Goal: Obtain resource: Download file/media

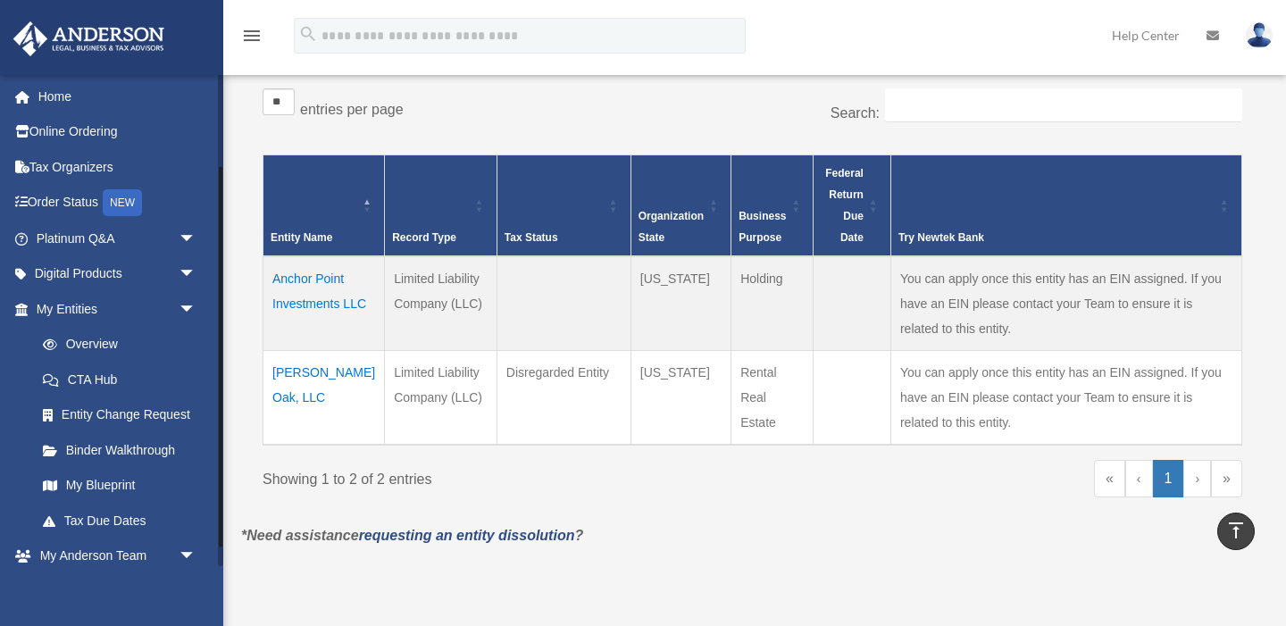
scroll to position [120, 0]
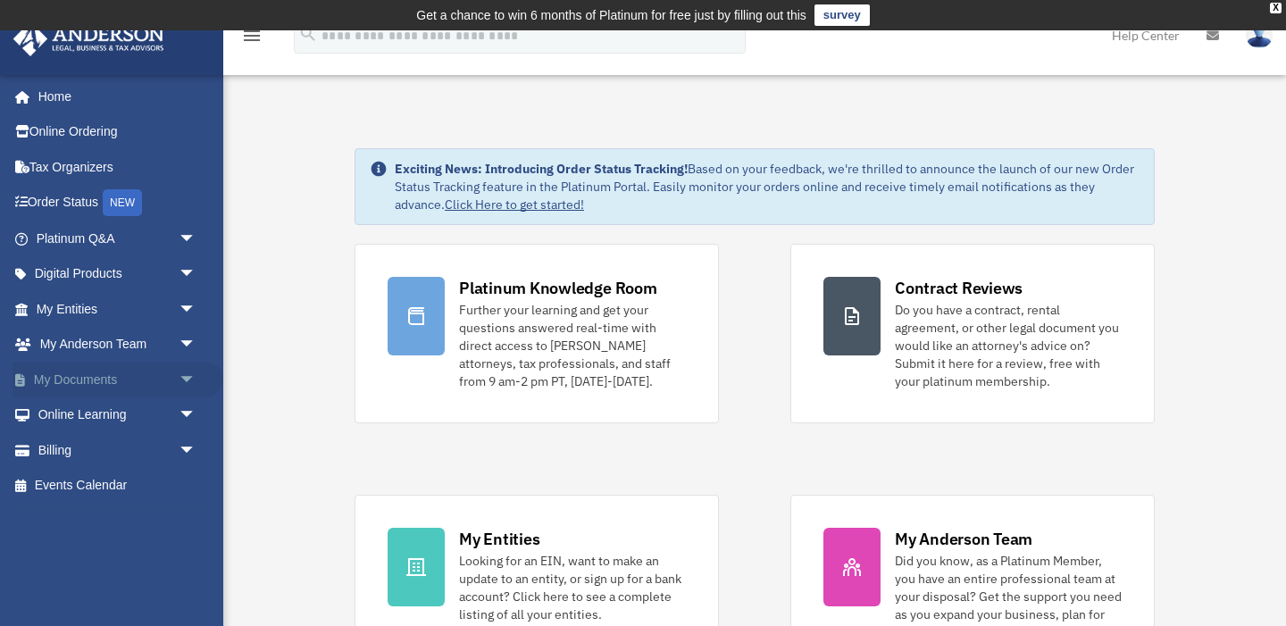
click at [71, 379] on link "My Documents arrow_drop_down" at bounding box center [117, 380] width 211 height 36
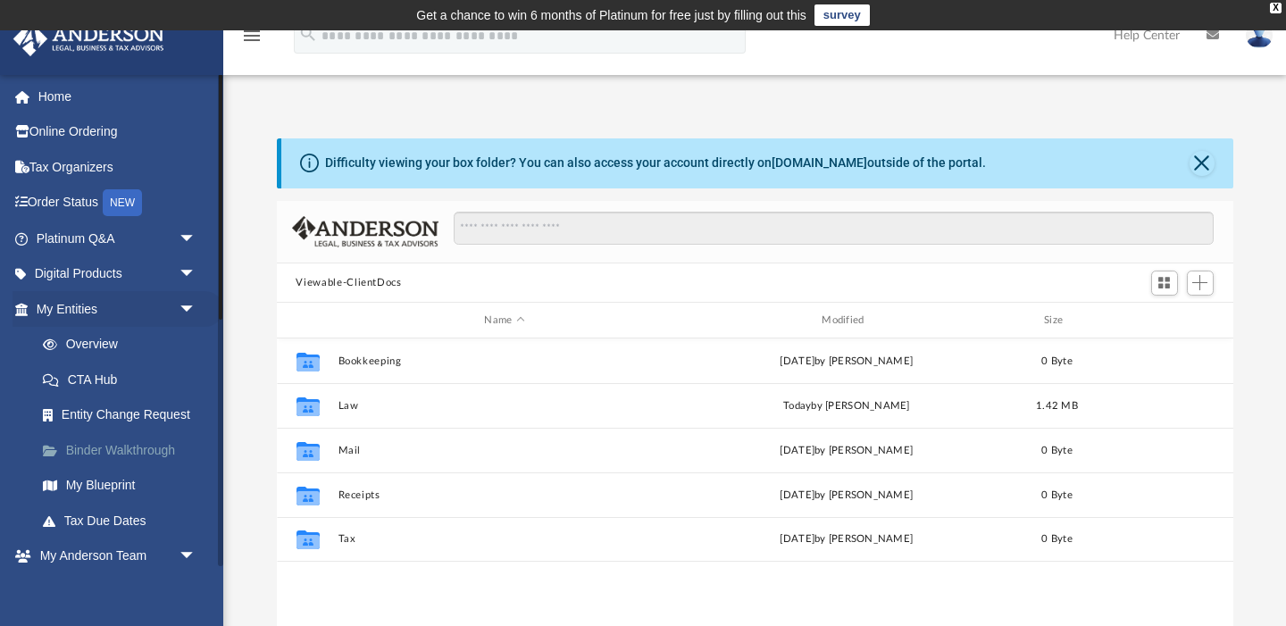
scroll to position [406, 956]
click at [137, 441] on link "Binder Walkthrough" at bounding box center [124, 450] width 198 height 36
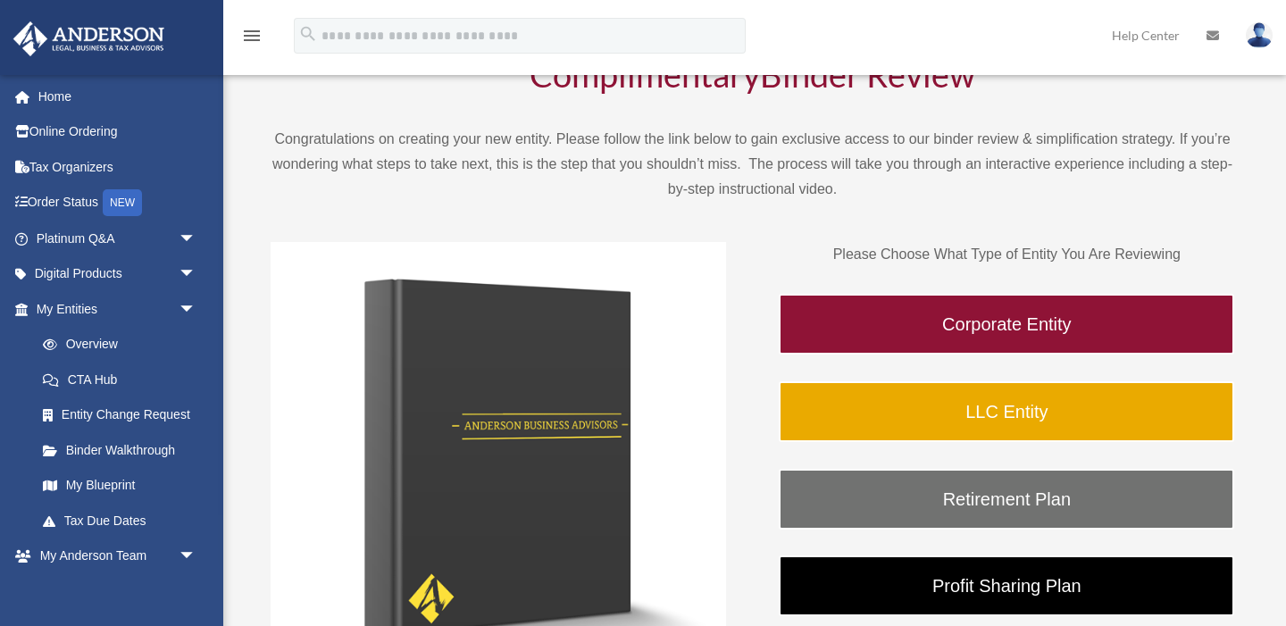
scroll to position [133, 0]
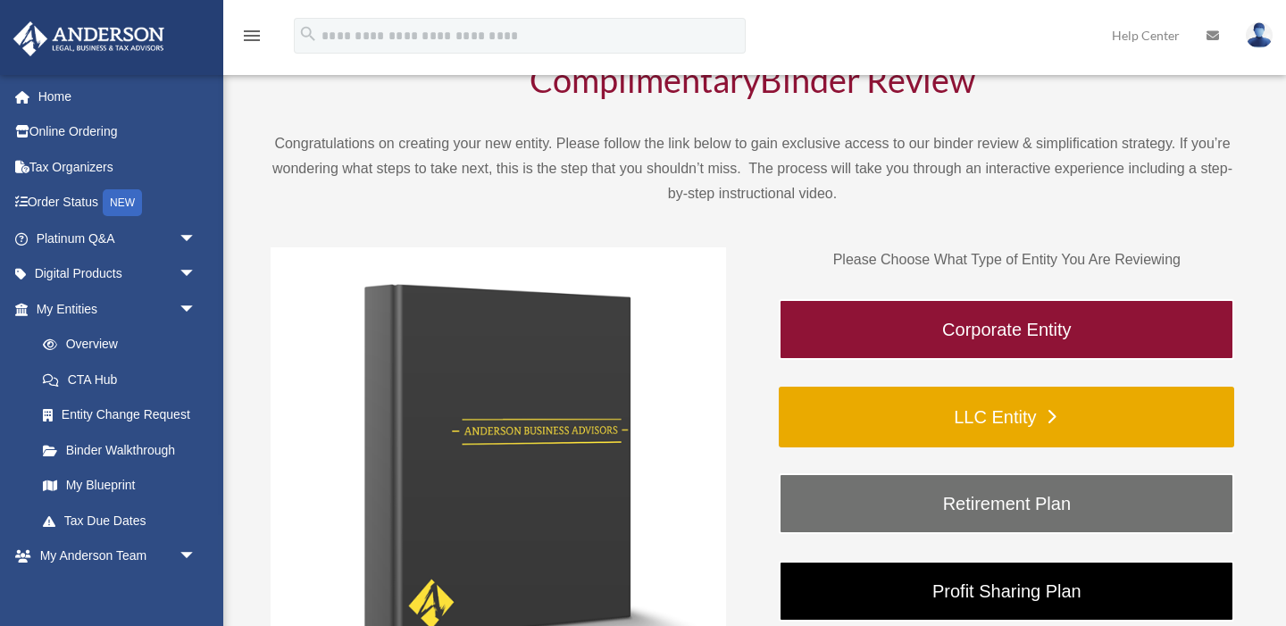
click at [990, 420] on link "LLC Entity" at bounding box center [1006, 417] width 455 height 61
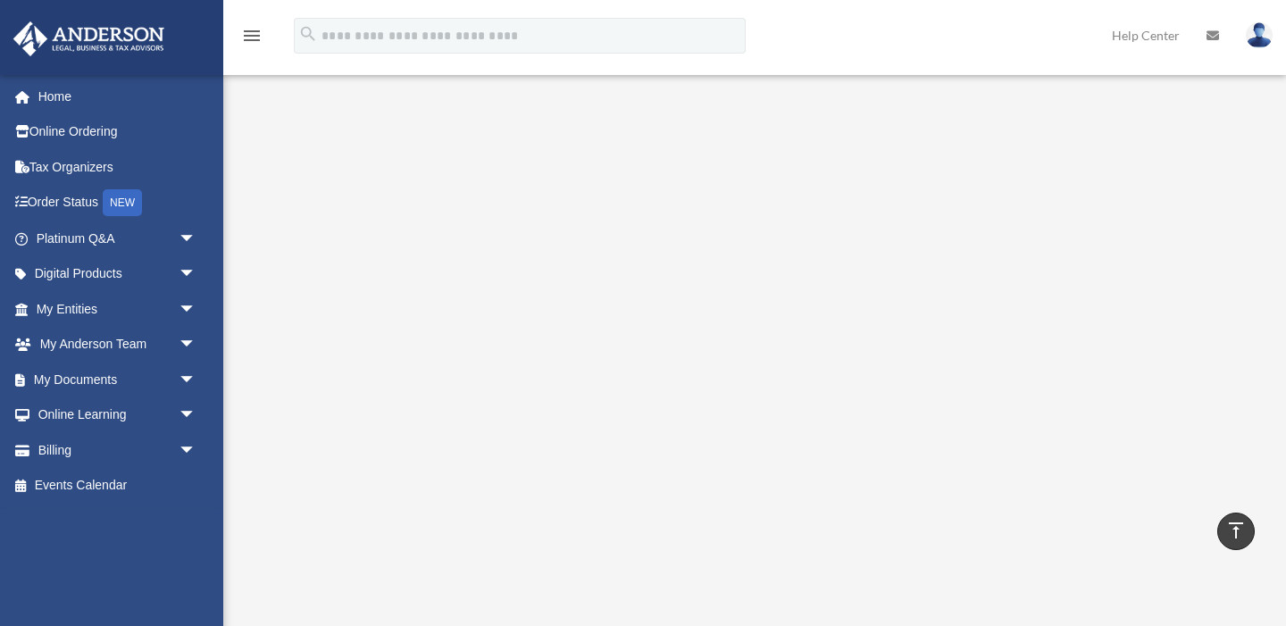
scroll to position [221, 0]
click at [165, 274] on link "Digital Products arrow_drop_down" at bounding box center [117, 274] width 211 height 36
click at [190, 270] on span "arrow_drop_down" at bounding box center [197, 274] width 36 height 37
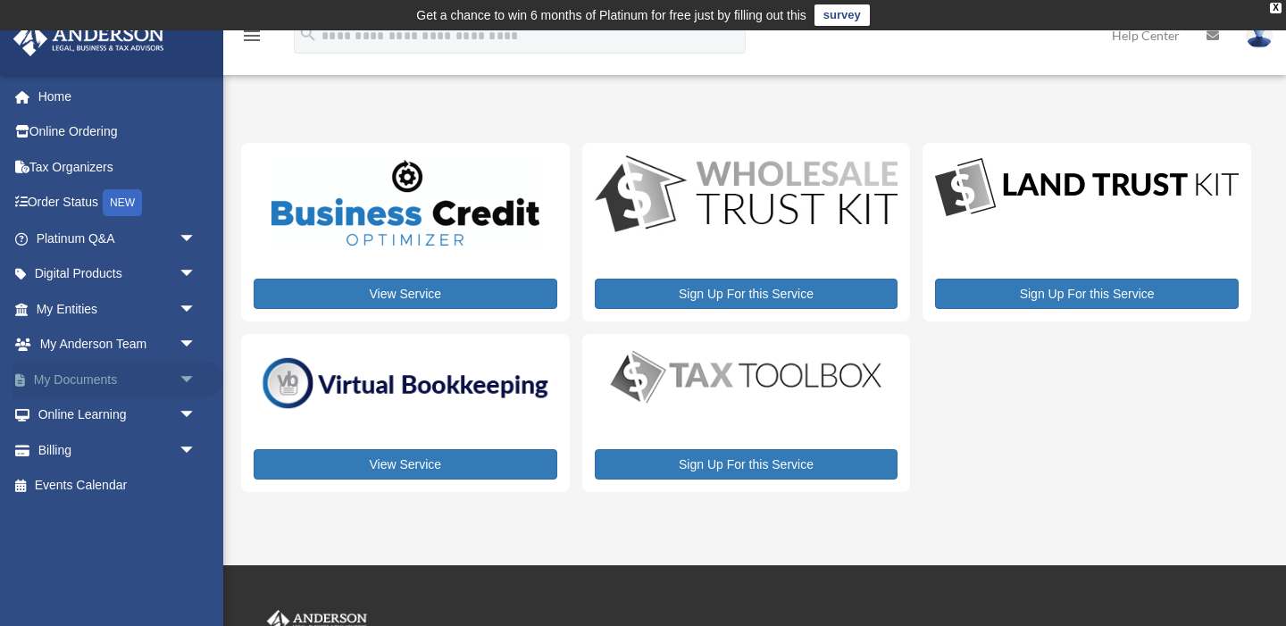
click at [113, 379] on link "My Documents arrow_drop_down" at bounding box center [117, 380] width 211 height 36
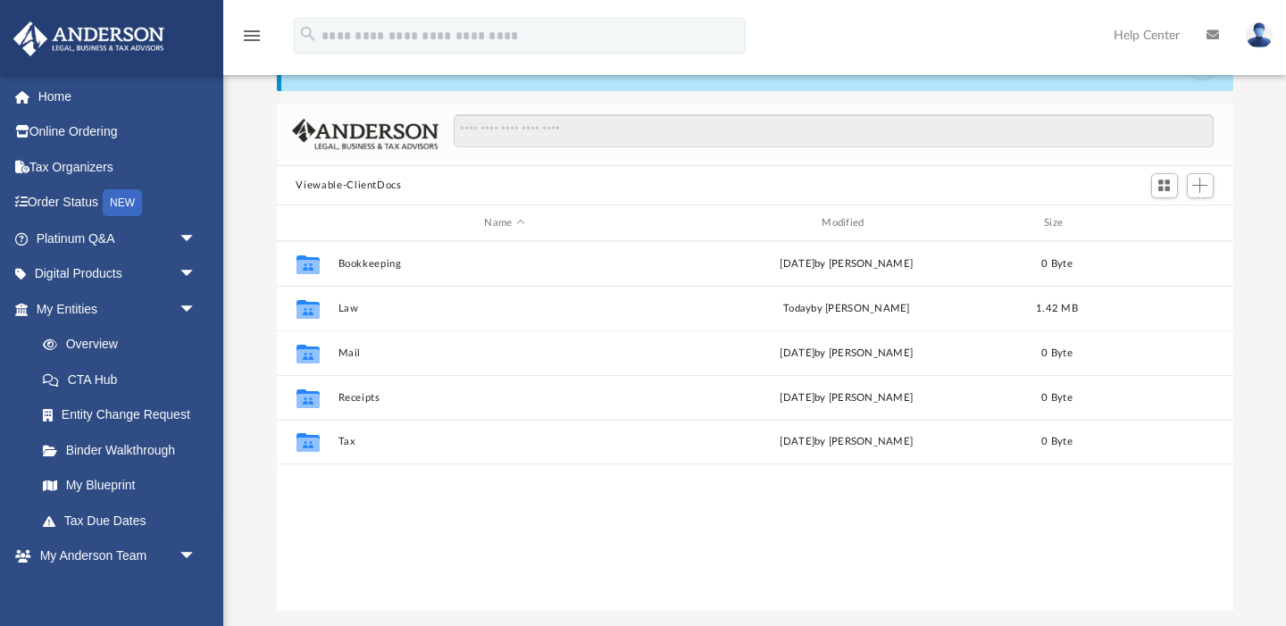
scroll to position [100, 0]
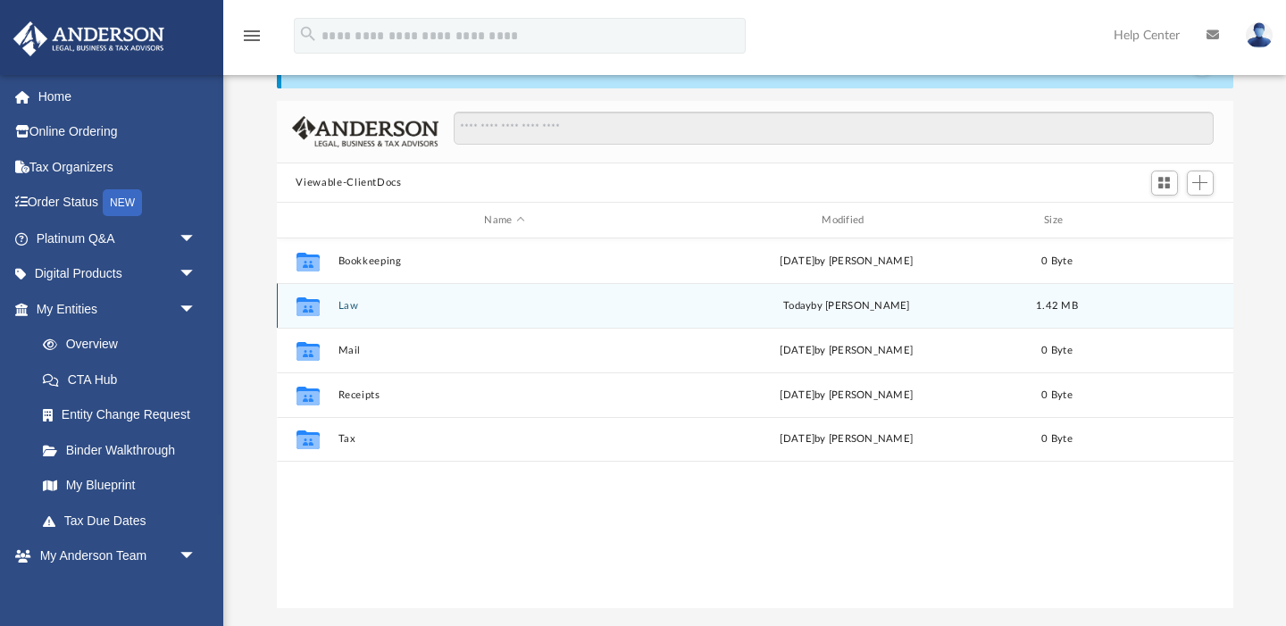
click at [337, 306] on div "Collaborated Folder Law today by Amber Johnson 1.42 MB" at bounding box center [755, 305] width 956 height 45
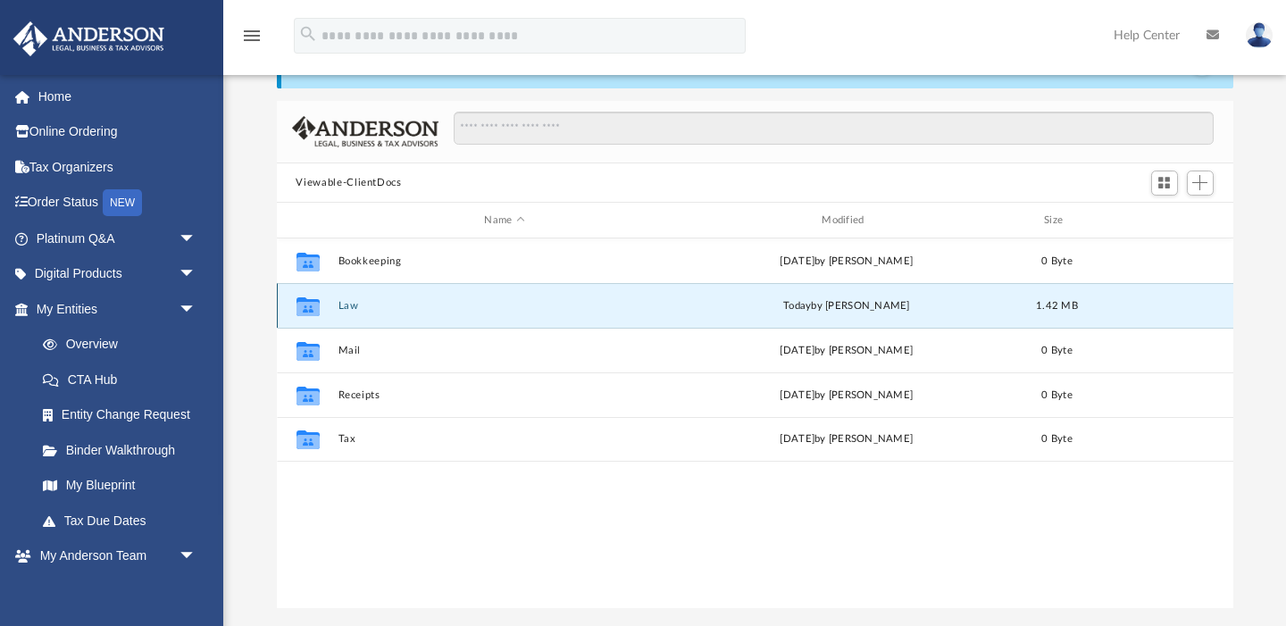
click at [321, 306] on icon "Collaborated Folder" at bounding box center [307, 306] width 29 height 29
click at [918, 302] on div "today by Amber Johnson" at bounding box center [846, 306] width 334 height 16
click at [917, 300] on div "today by Amber Johnson" at bounding box center [846, 306] width 334 height 16
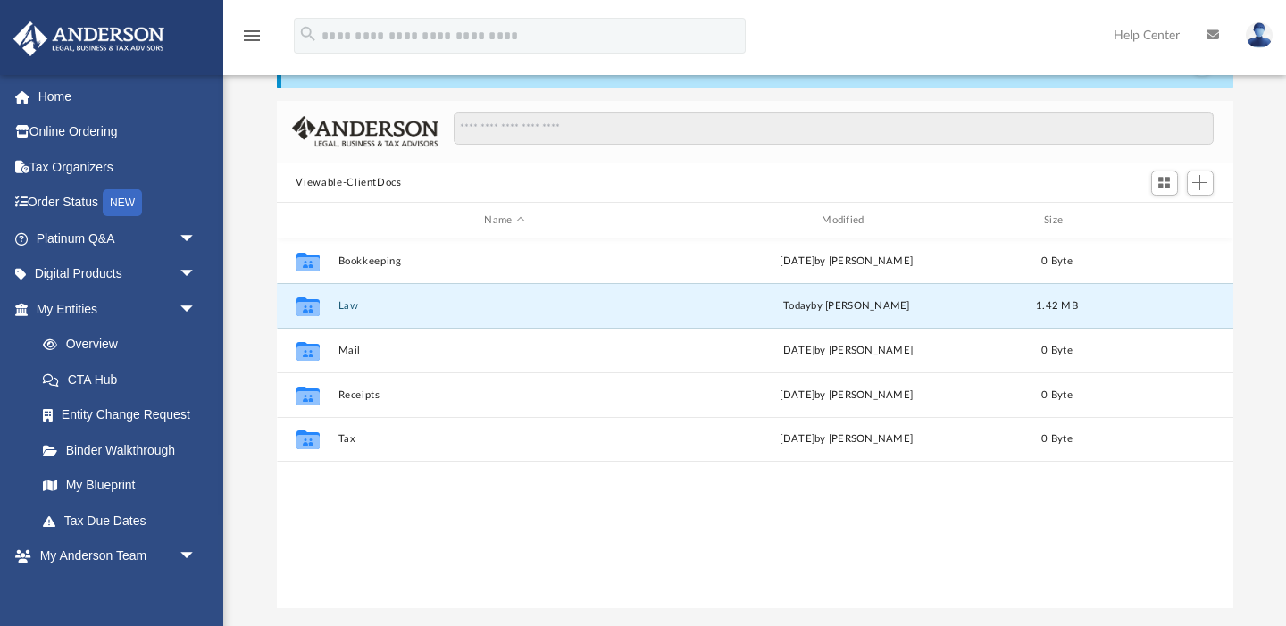
click at [563, 498] on div "Collaborated Folder Bookkeeping Wed Jun 18 2025 by Charles Rogler 0 Byte Collab…" at bounding box center [755, 423] width 956 height 371
click at [345, 304] on button "Law" at bounding box center [504, 306] width 334 height 12
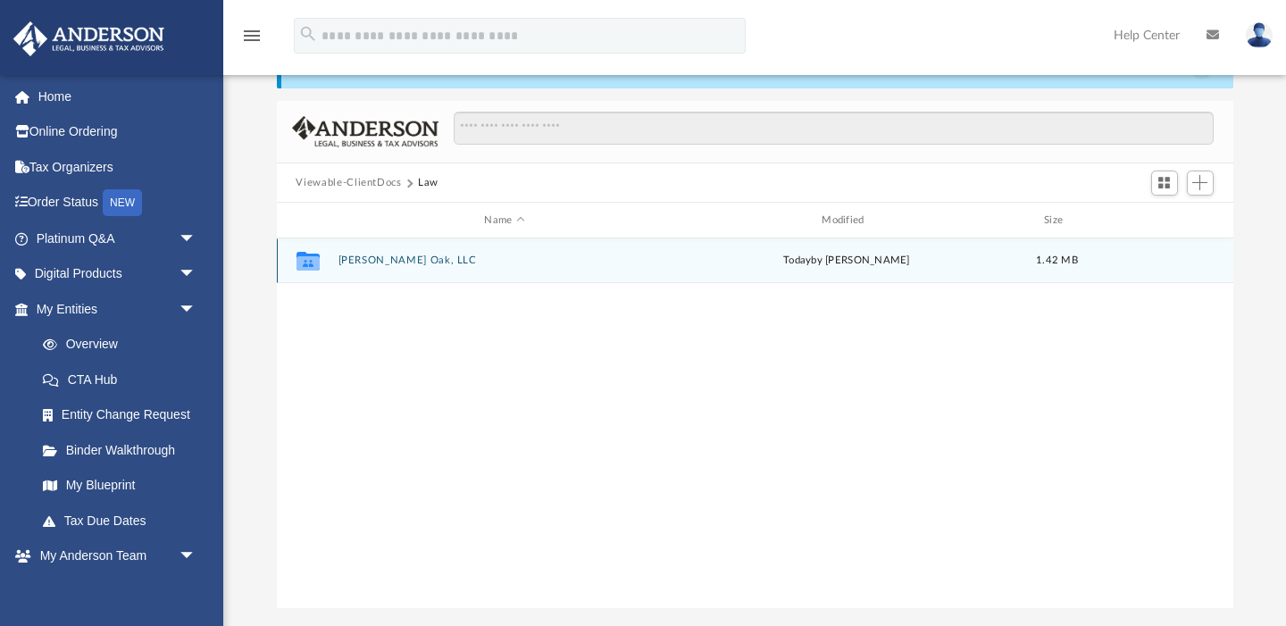
click at [362, 260] on button "Asa White Oak, LLC" at bounding box center [504, 261] width 334 height 12
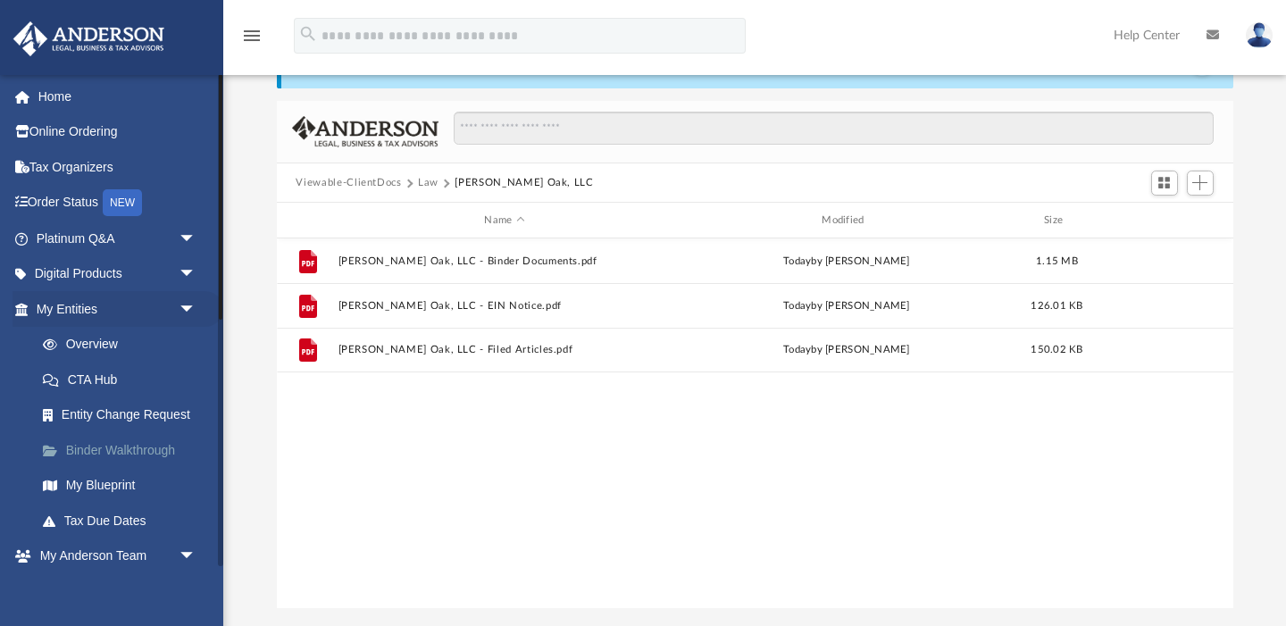
click at [126, 444] on link "Binder Walkthrough" at bounding box center [124, 450] width 198 height 36
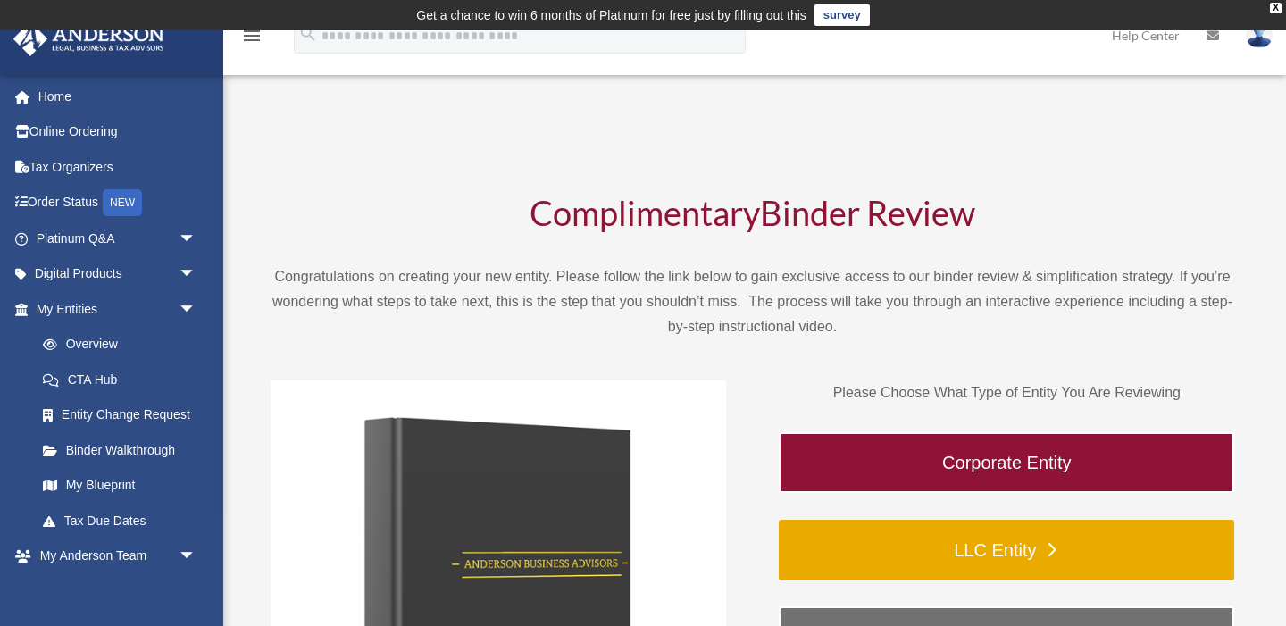
click at [988, 531] on link "LLC Entity" at bounding box center [1006, 550] width 455 height 61
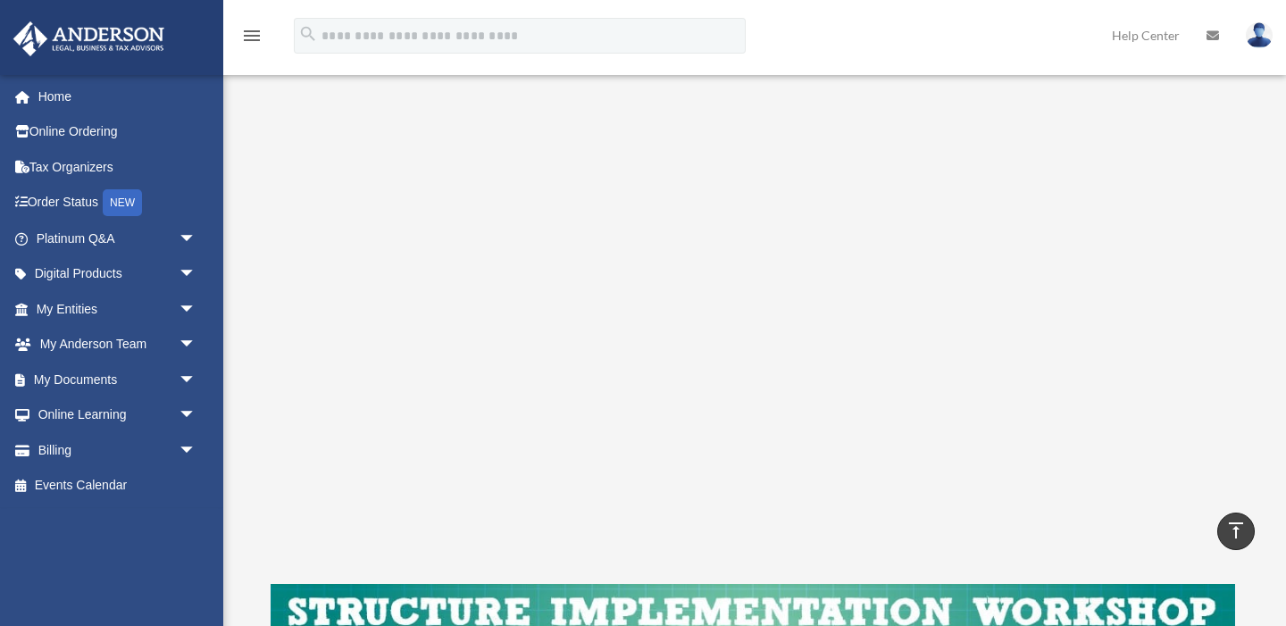
scroll to position [296, 0]
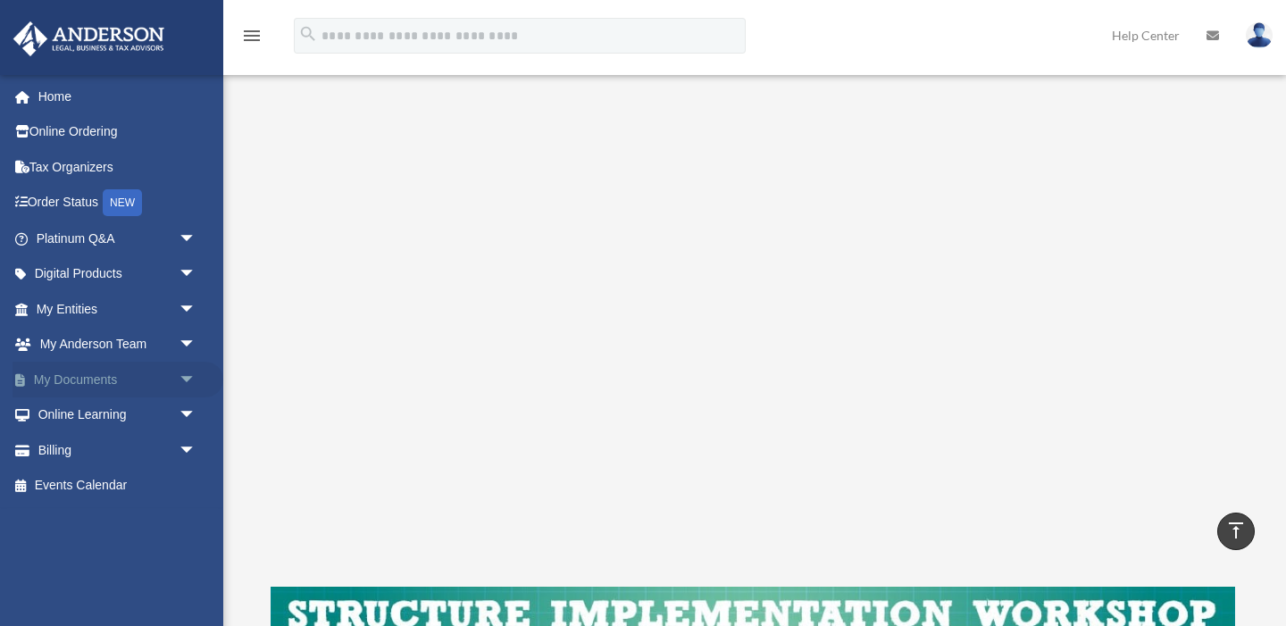
click at [121, 375] on link "My Documents arrow_drop_down" at bounding box center [117, 380] width 211 height 36
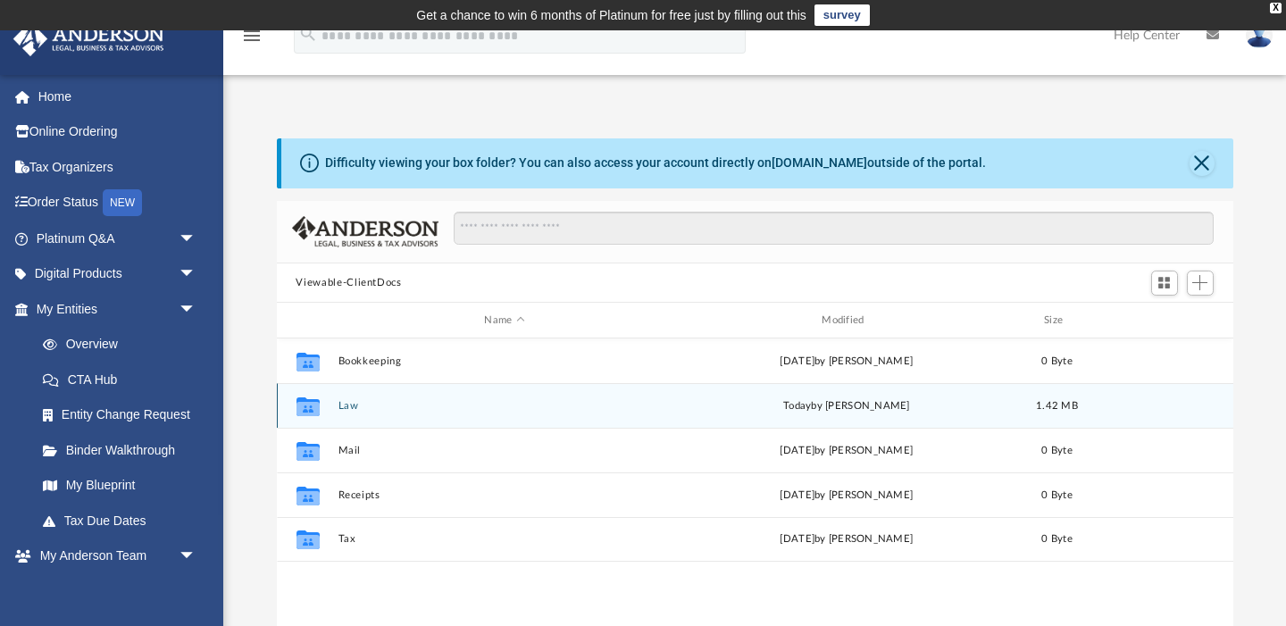
scroll to position [1, 1]
click at [348, 407] on button "Law" at bounding box center [504, 406] width 334 height 12
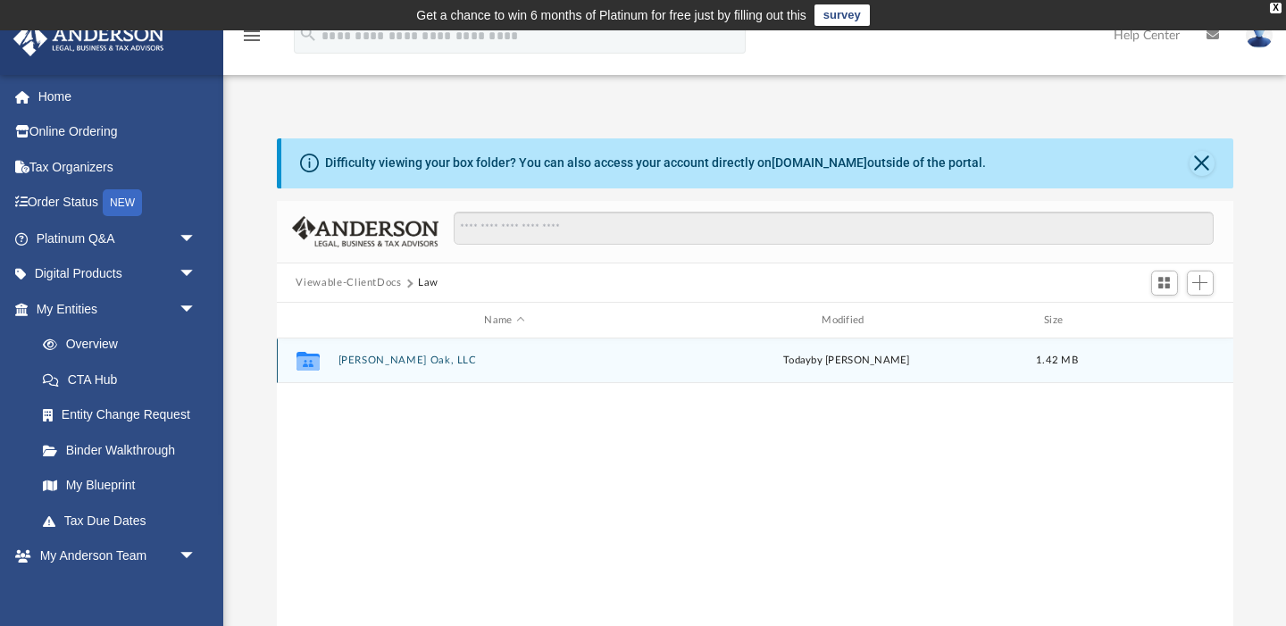
click at [360, 356] on button "[PERSON_NAME] Oak, LLC" at bounding box center [504, 361] width 334 height 12
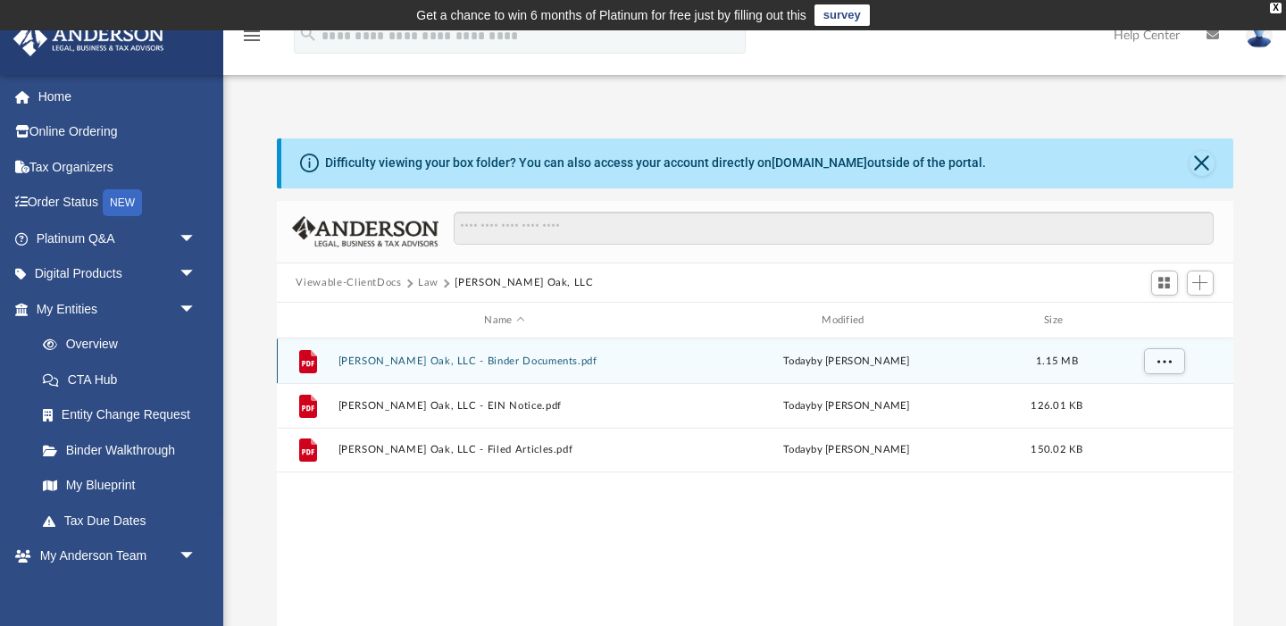
click at [370, 363] on button "[PERSON_NAME] Oak, LLC - Binder Documents.pdf" at bounding box center [504, 361] width 334 height 12
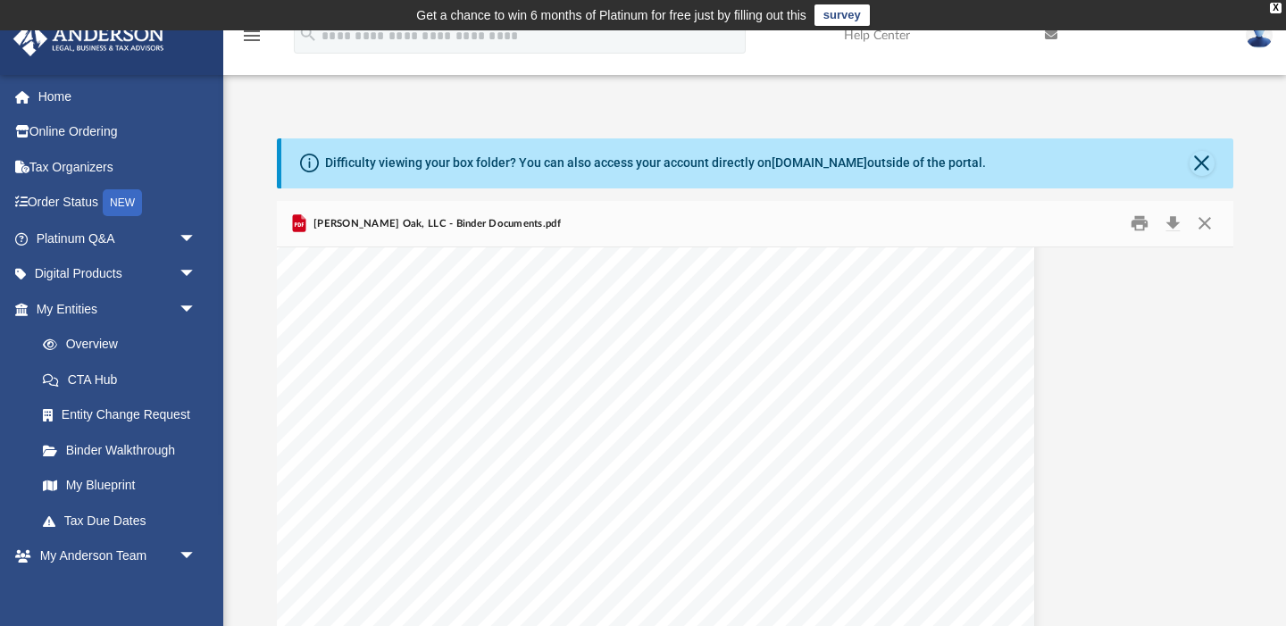
scroll to position [66892, 176]
click at [1205, 159] on button "Close" at bounding box center [1201, 163] width 25 height 25
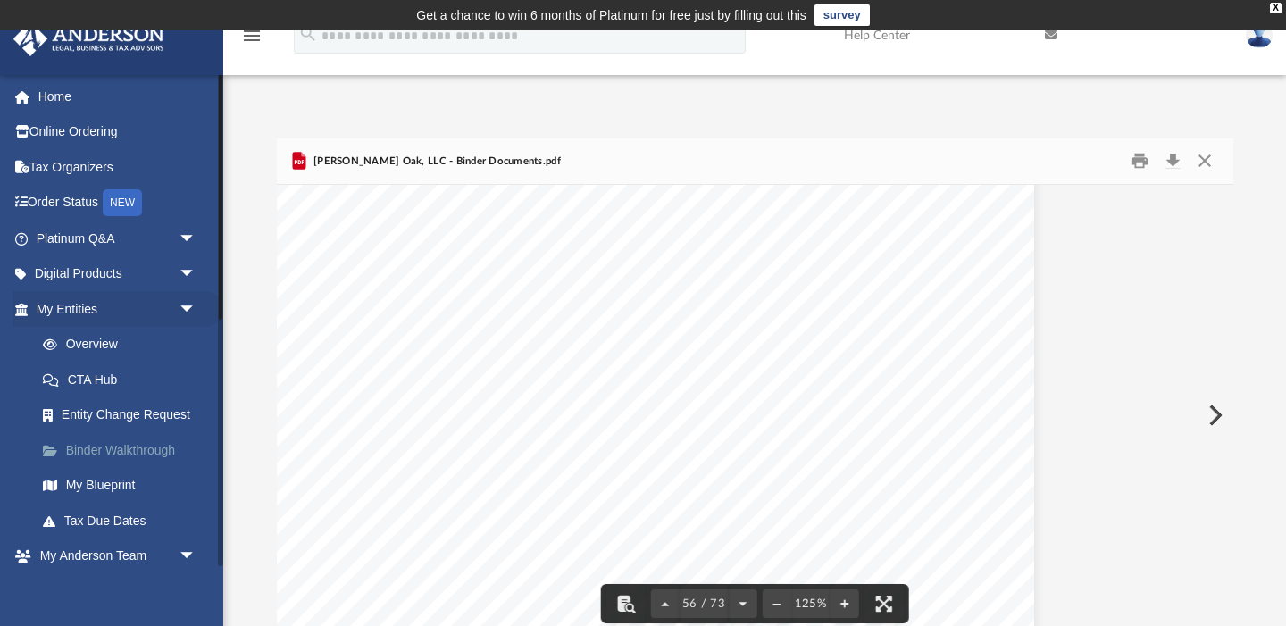
click at [131, 446] on link "Binder Walkthrough" at bounding box center [124, 450] width 198 height 36
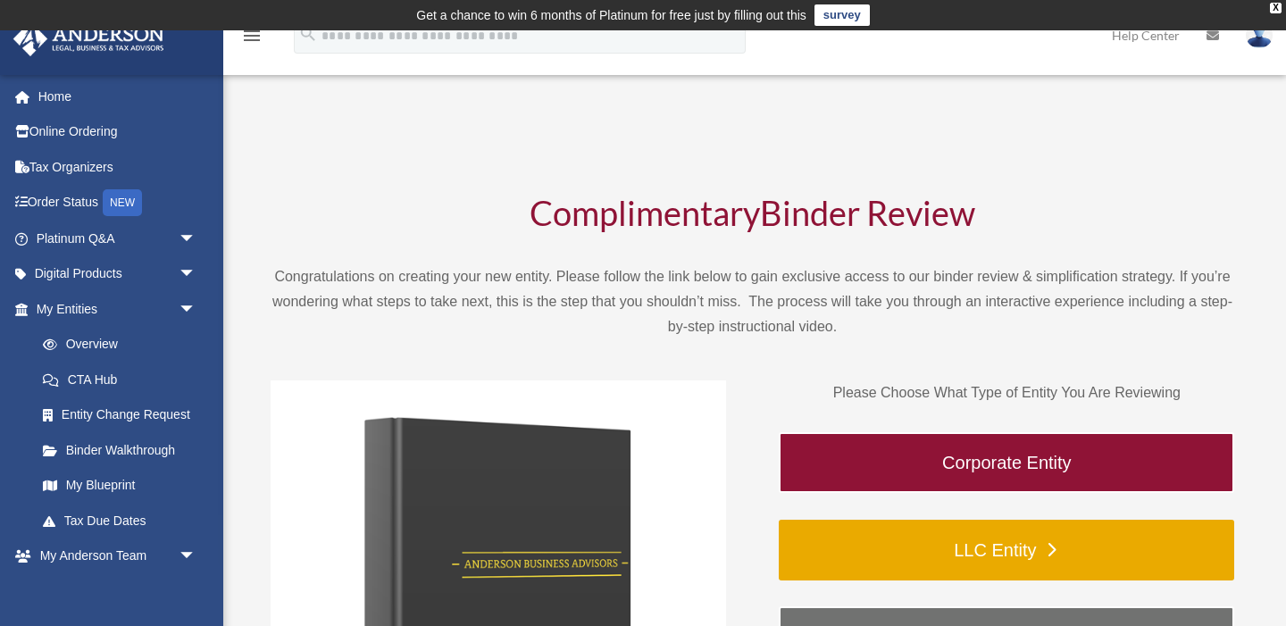
click at [1001, 533] on link "LLC Entity" at bounding box center [1006, 550] width 455 height 61
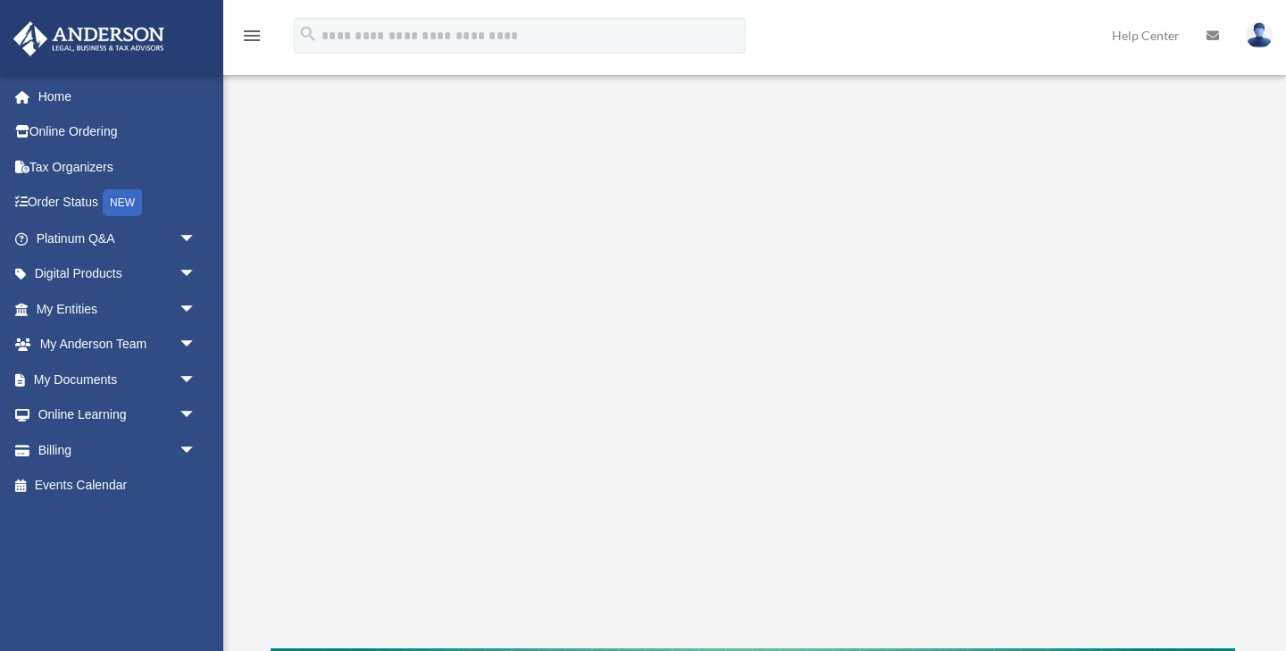
scroll to position [267, 0]
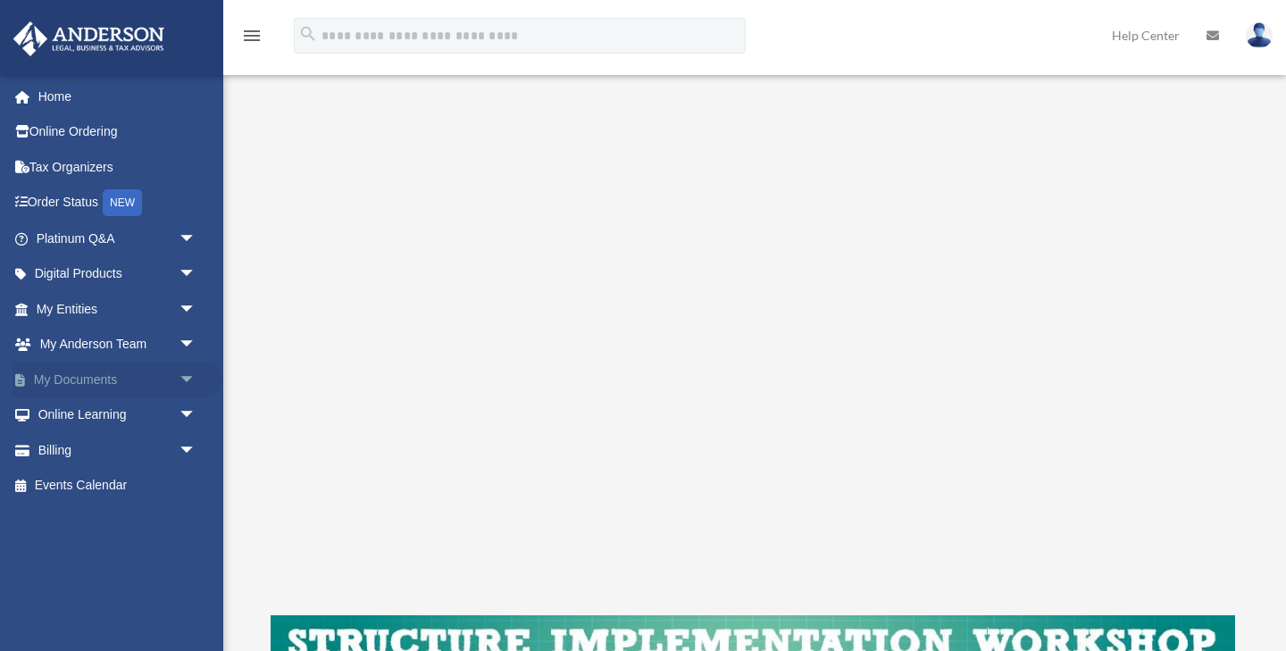
click at [189, 376] on span "arrow_drop_down" at bounding box center [197, 380] width 36 height 37
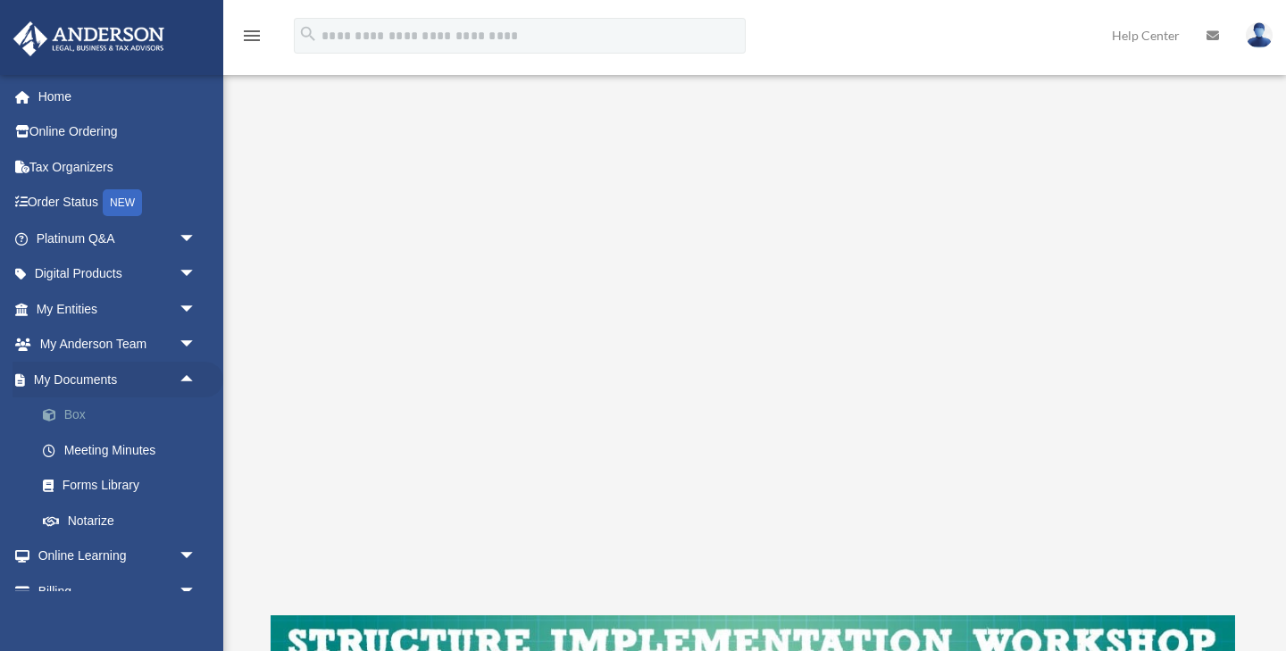
click at [119, 414] on link "Box" at bounding box center [124, 415] width 198 height 36
click at [64, 411] on link "Box" at bounding box center [124, 415] width 198 height 36
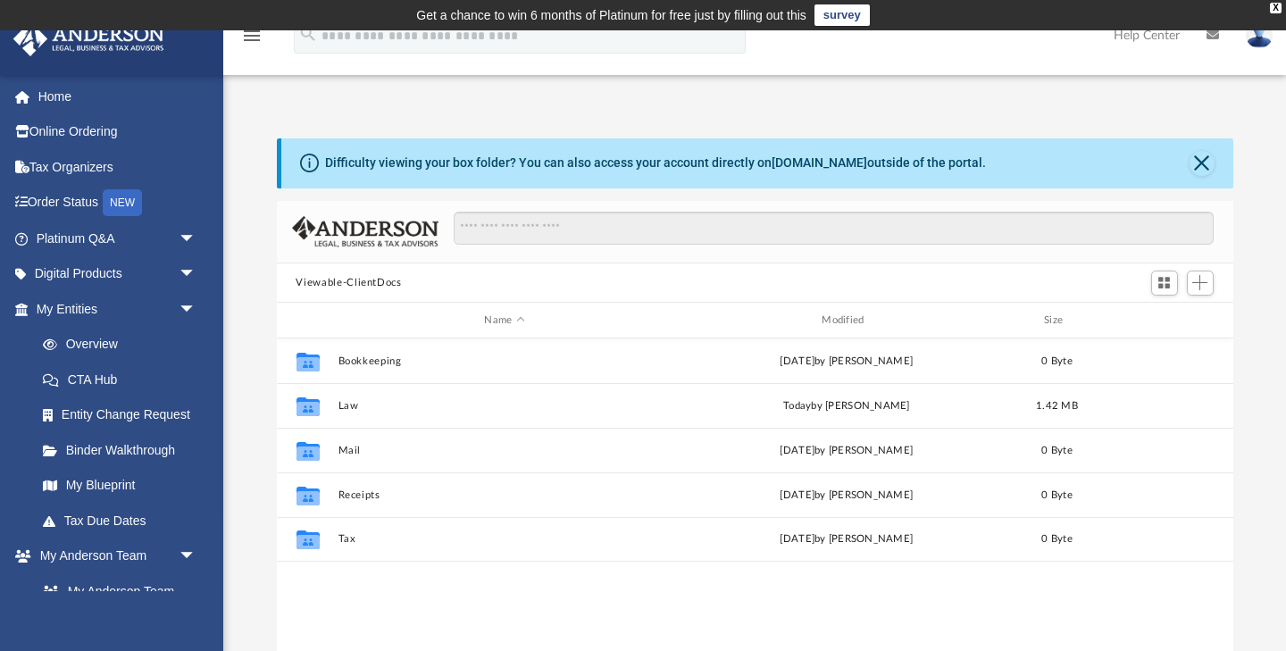
scroll to position [406, 956]
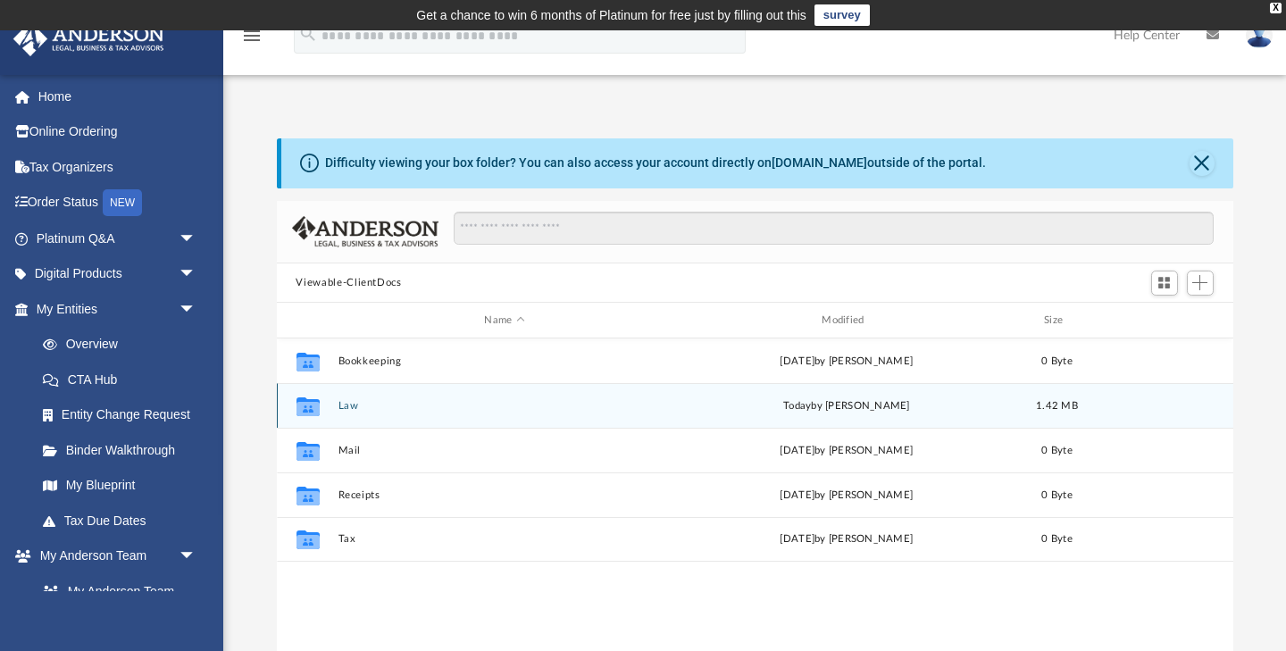
click at [346, 407] on button "Law" at bounding box center [504, 406] width 334 height 12
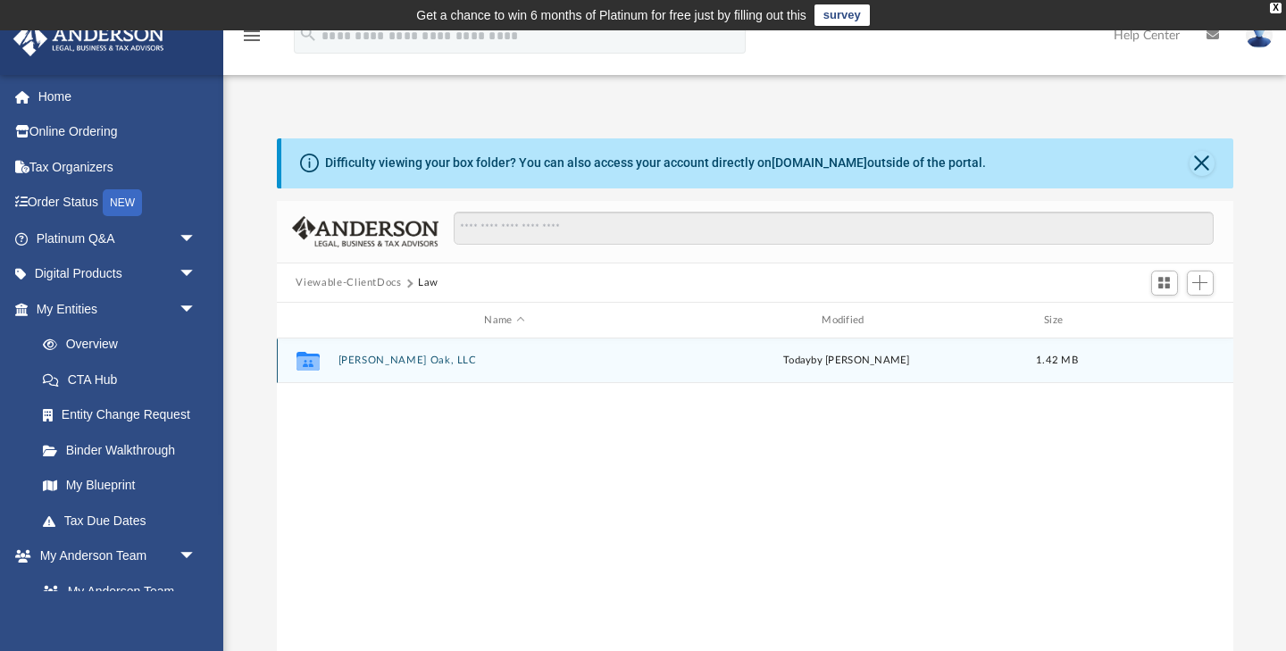
click at [380, 363] on button "[PERSON_NAME] Oak, LLC" at bounding box center [504, 361] width 334 height 12
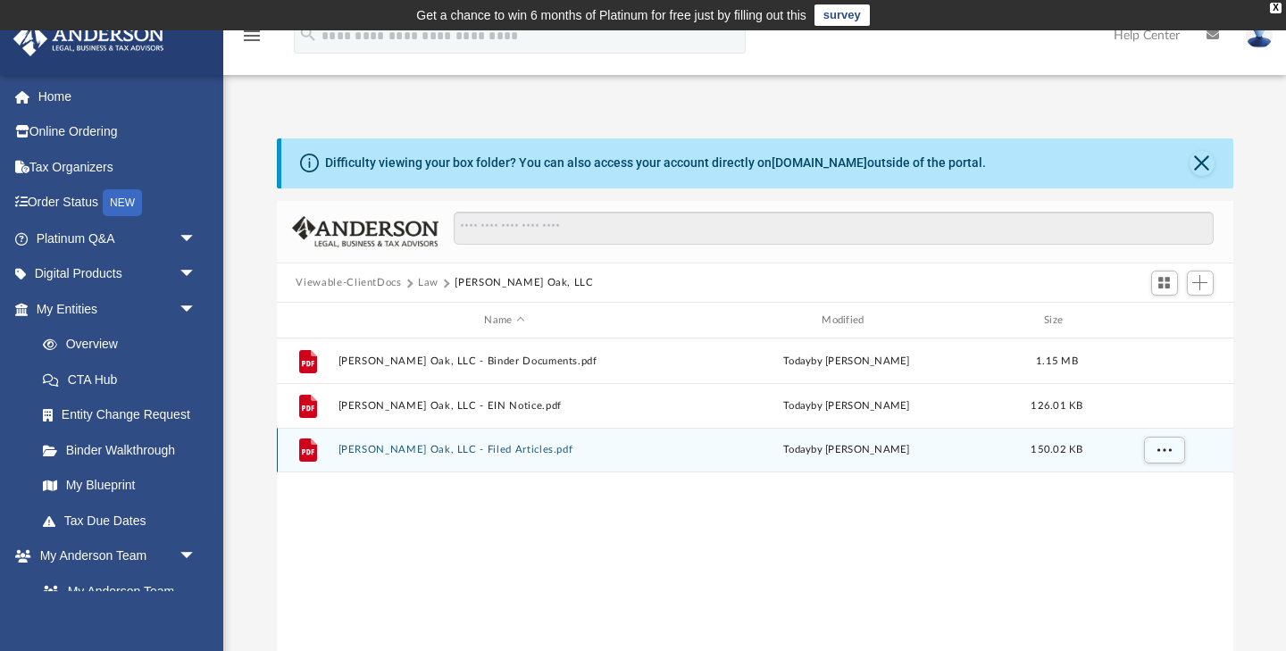
click at [383, 450] on button "Asa White Oak, LLC - Filed Articles.pdf" at bounding box center [504, 451] width 334 height 12
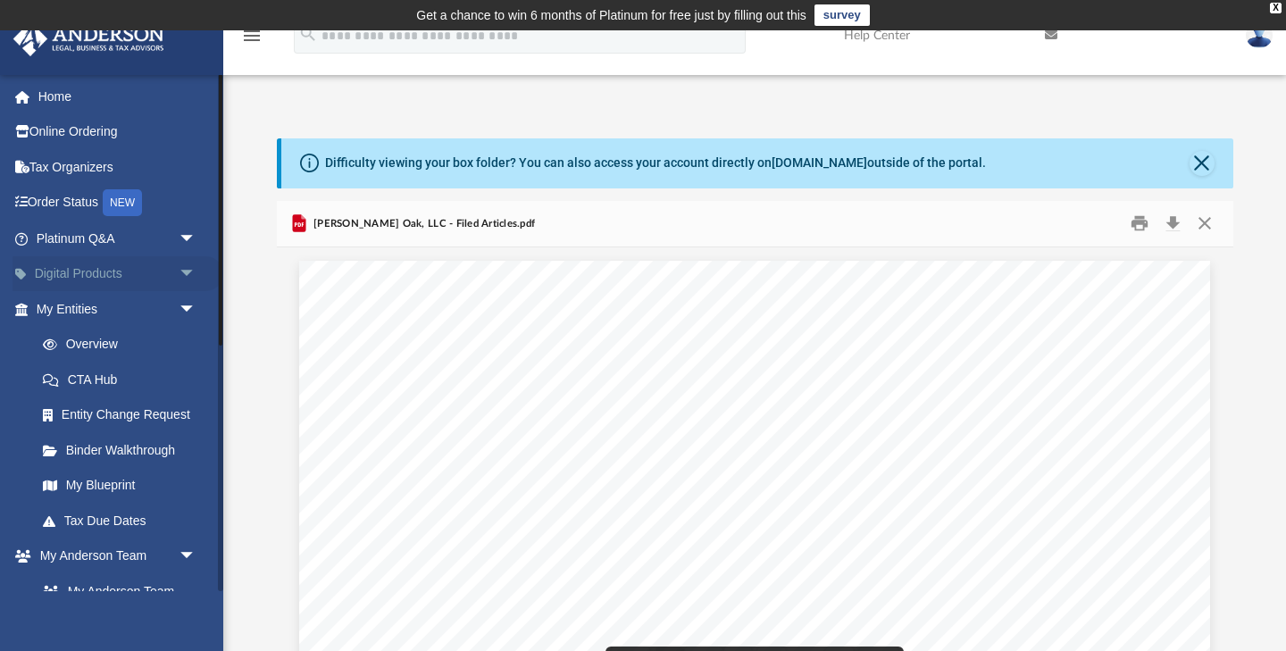
scroll to position [0, 0]
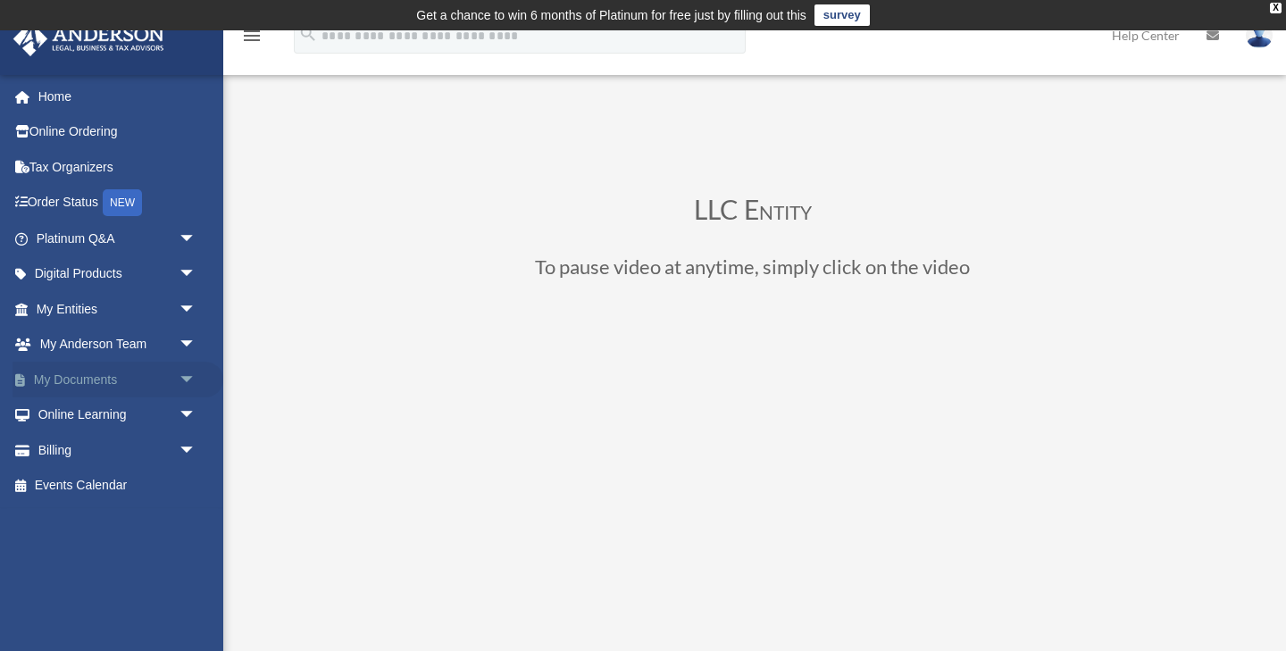
click at [67, 386] on link "My Documents arrow_drop_down" at bounding box center [117, 380] width 211 height 36
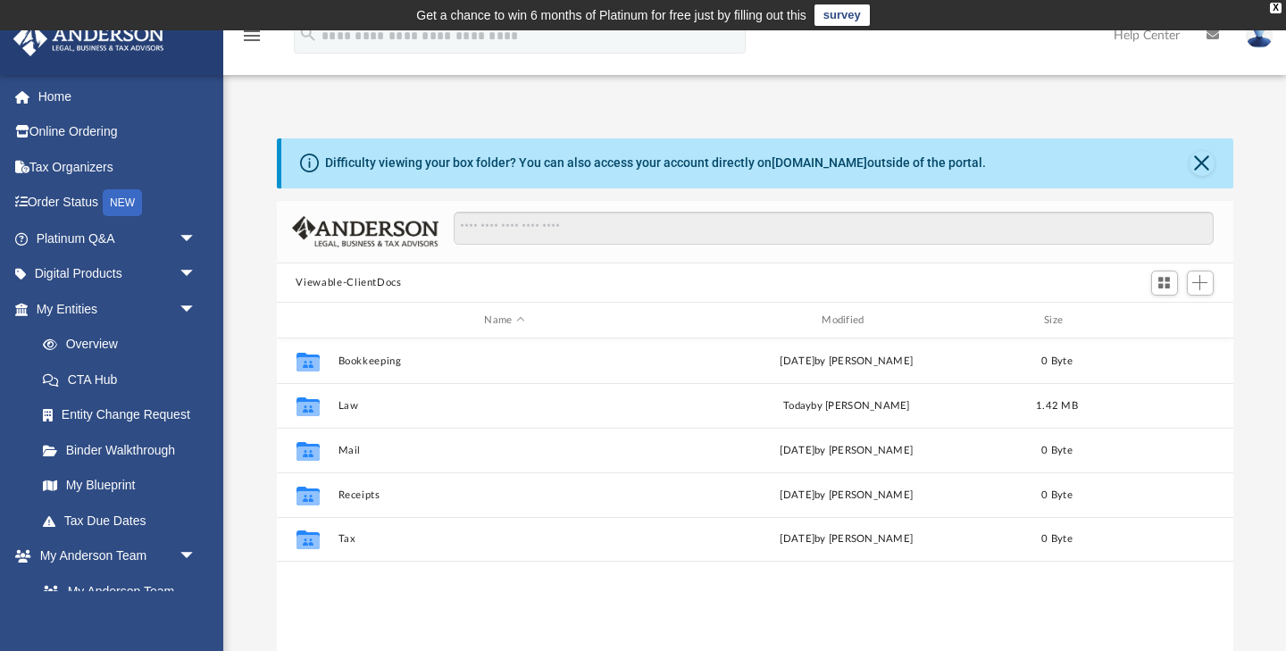
scroll to position [406, 956]
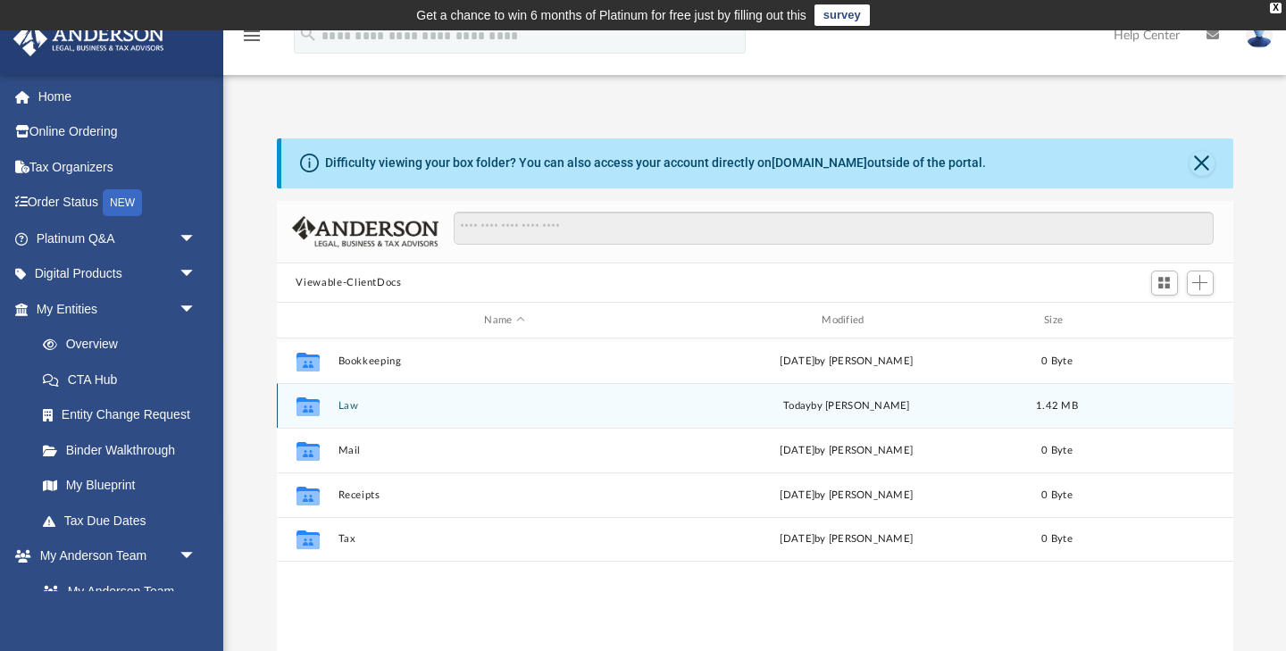
click at [348, 408] on button "Law" at bounding box center [504, 406] width 334 height 12
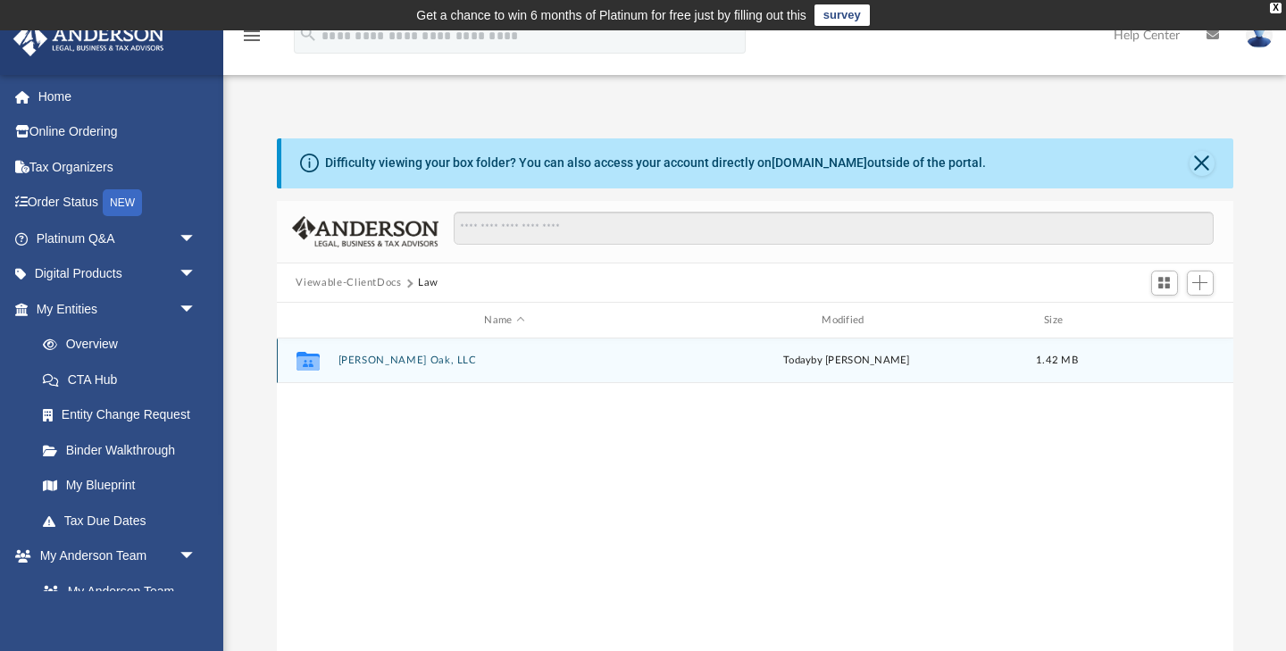
click at [371, 359] on button "[PERSON_NAME] Oak, LLC" at bounding box center [504, 361] width 334 height 12
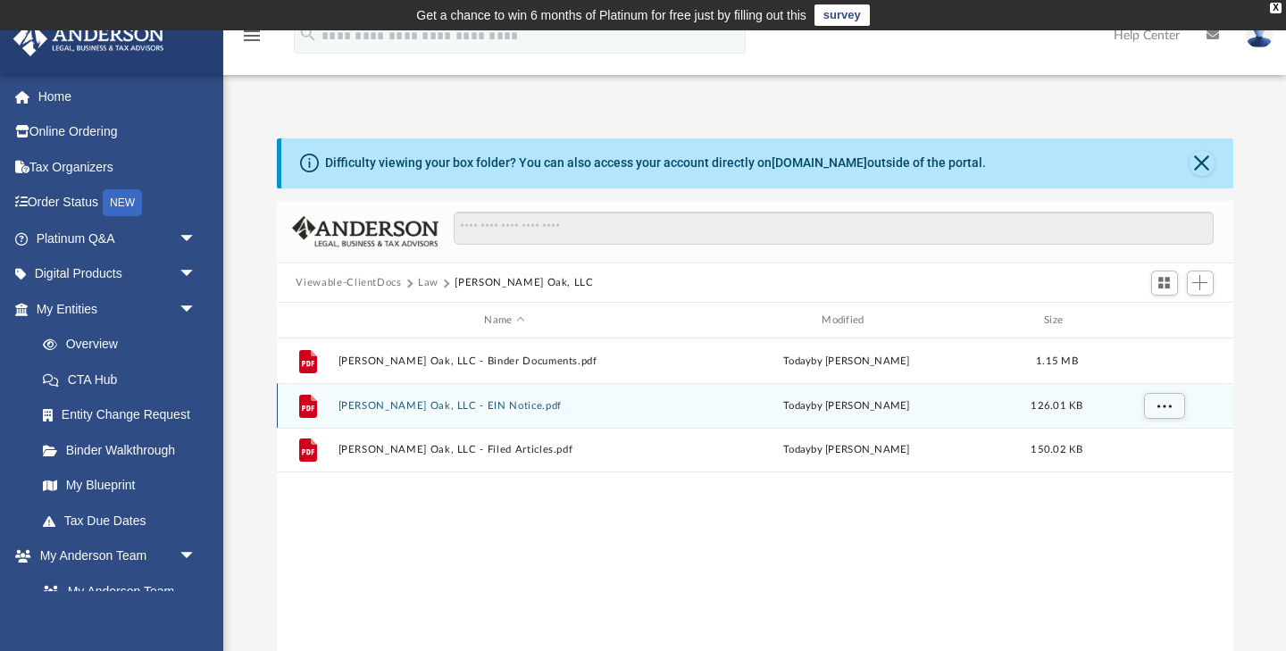
click at [379, 403] on button "[PERSON_NAME] Oak, LLC - EIN Notice.pdf" at bounding box center [504, 406] width 334 height 12
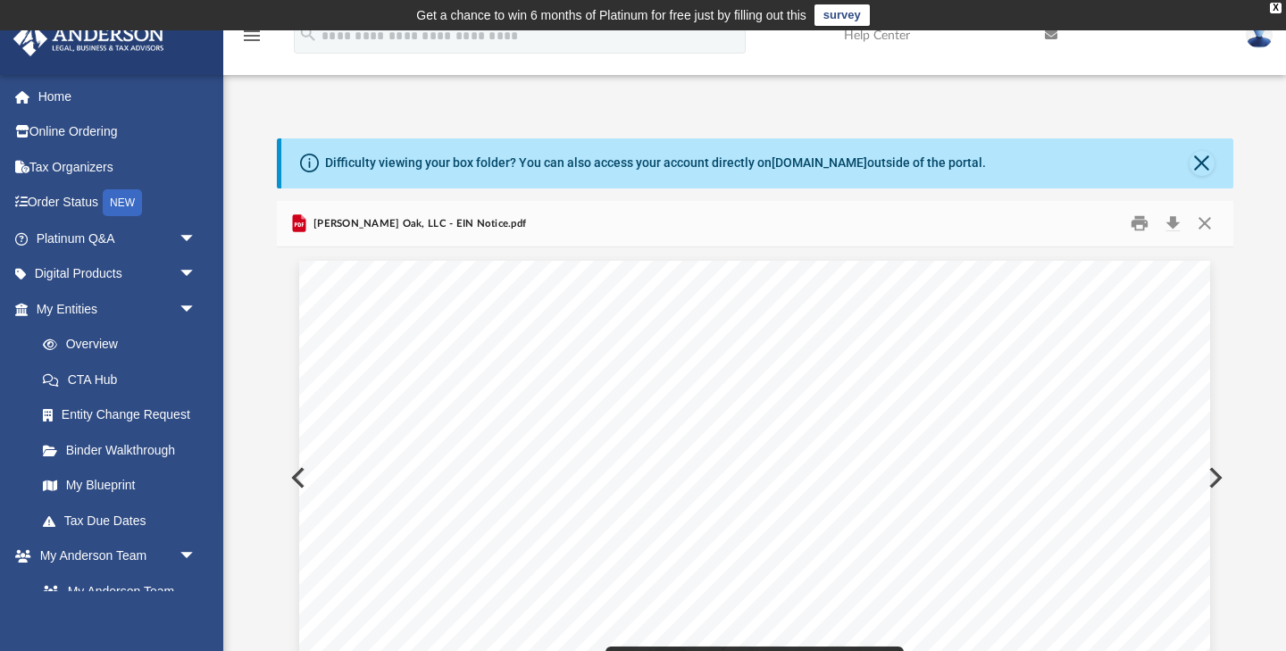
scroll to position [0, 0]
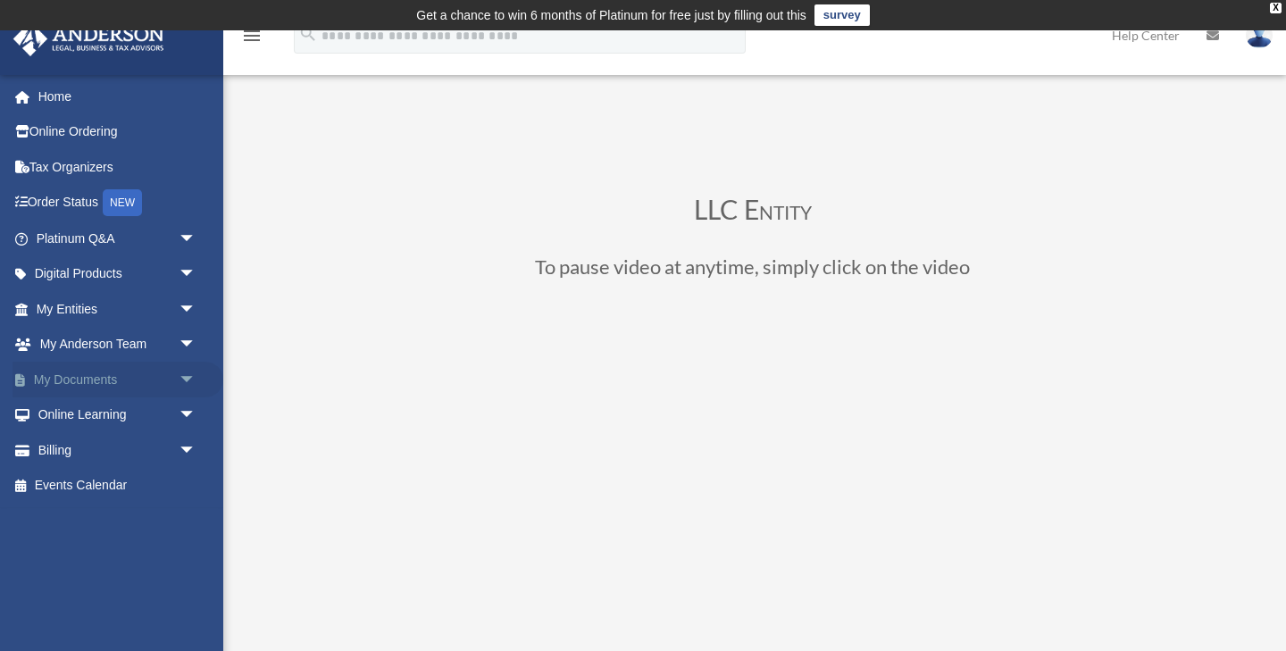
click at [183, 382] on span "arrow_drop_down" at bounding box center [197, 380] width 36 height 37
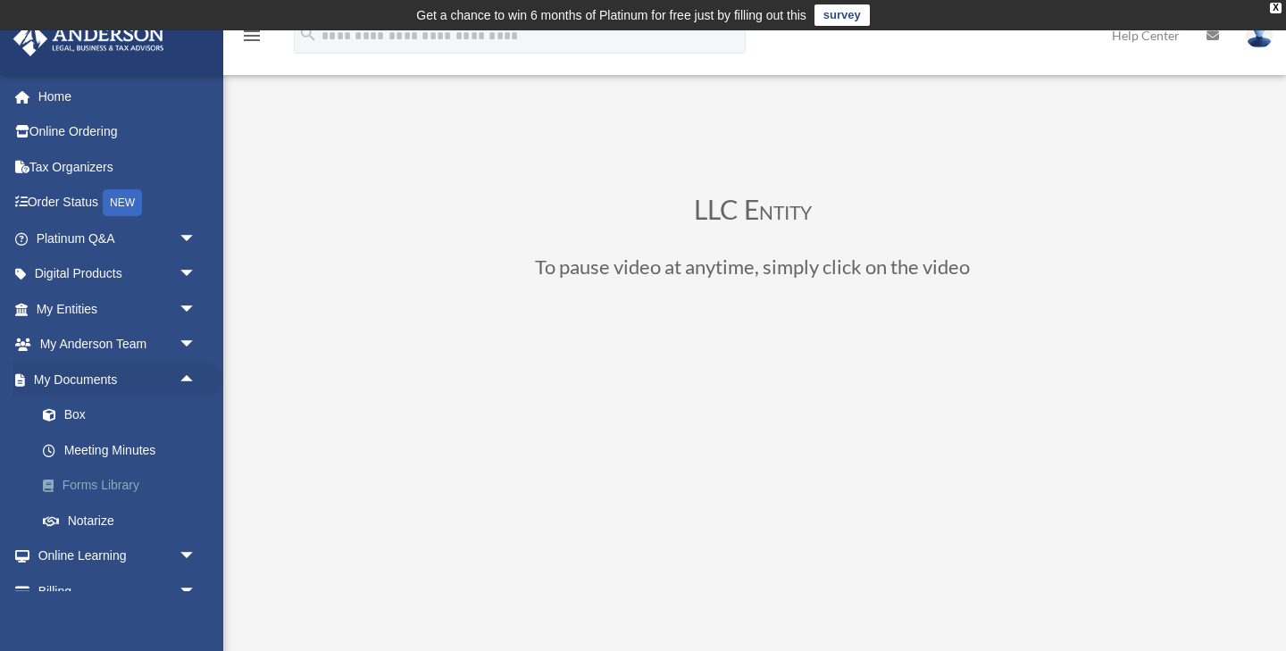
click at [121, 482] on link "Forms Library" at bounding box center [124, 486] width 198 height 36
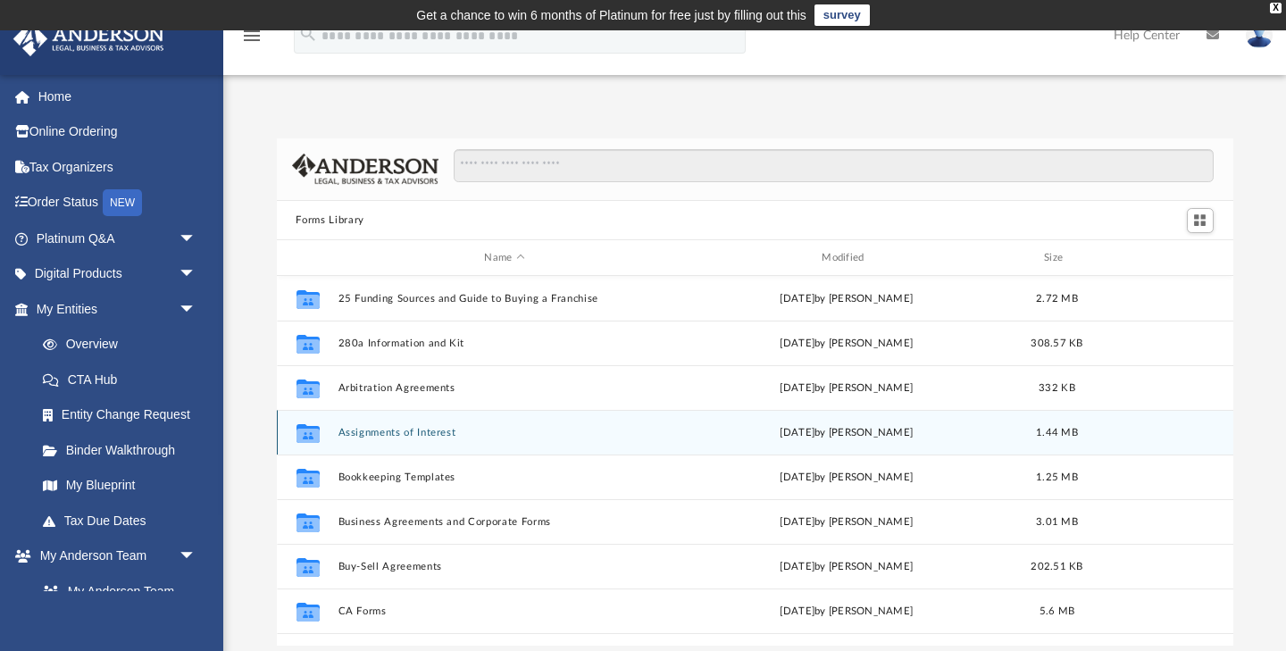
scroll to position [406, 956]
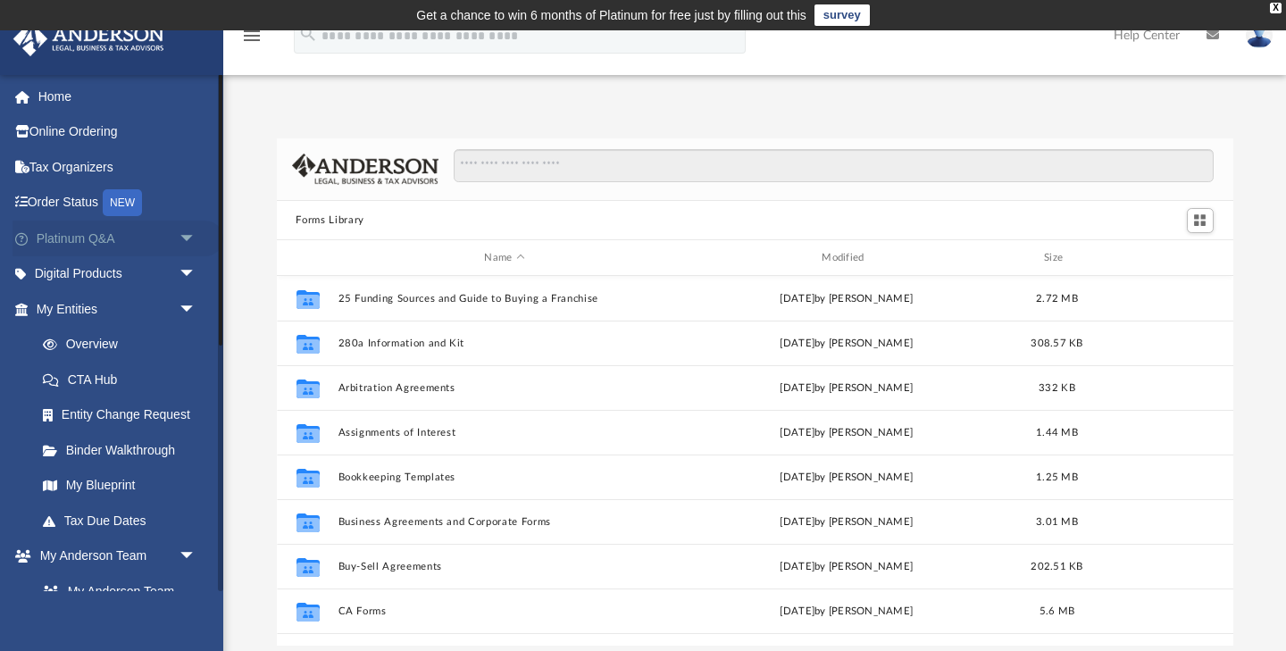
click at [70, 241] on link "Platinum Q&A arrow_drop_down" at bounding box center [117, 239] width 211 height 36
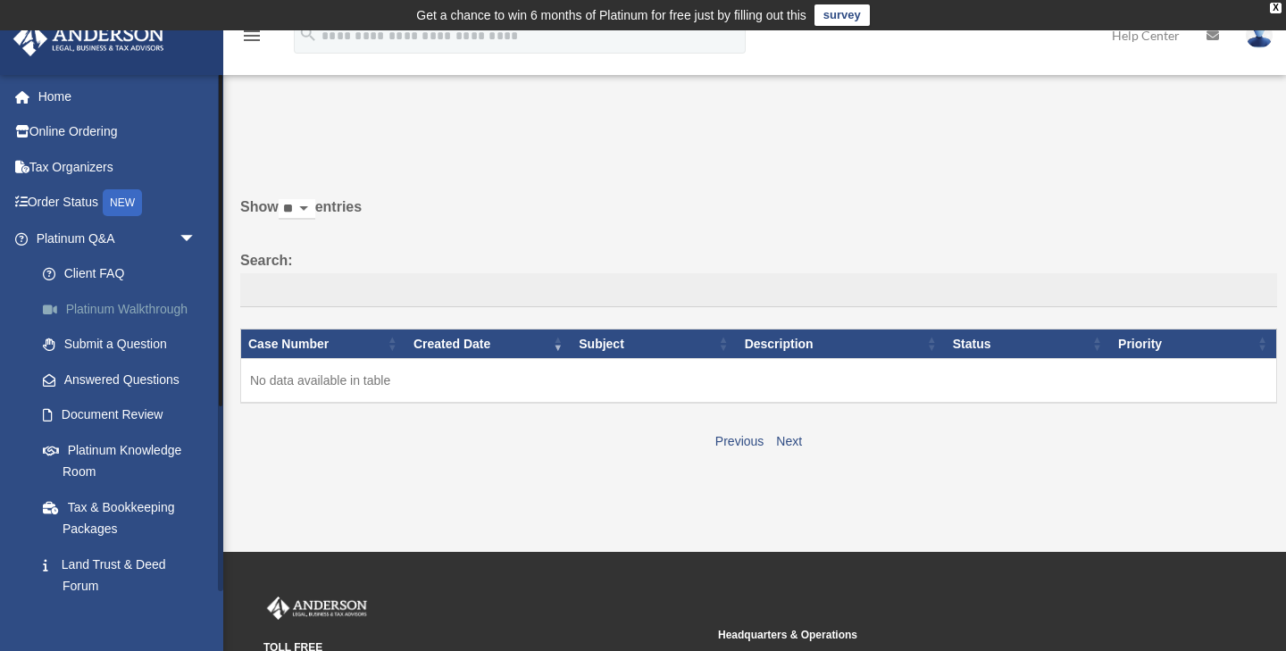
click at [119, 302] on link "Platinum Walkthrough" at bounding box center [124, 309] width 198 height 36
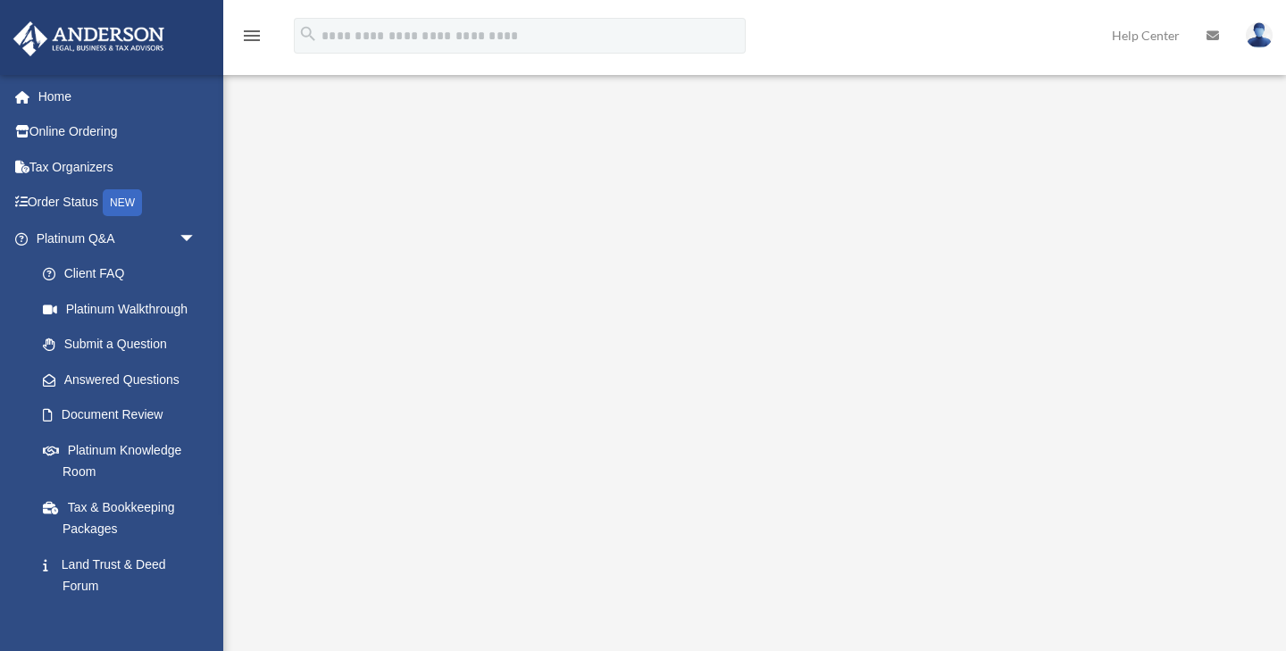
scroll to position [79, 0]
click at [43, 91] on link "Home" at bounding box center [117, 97] width 211 height 36
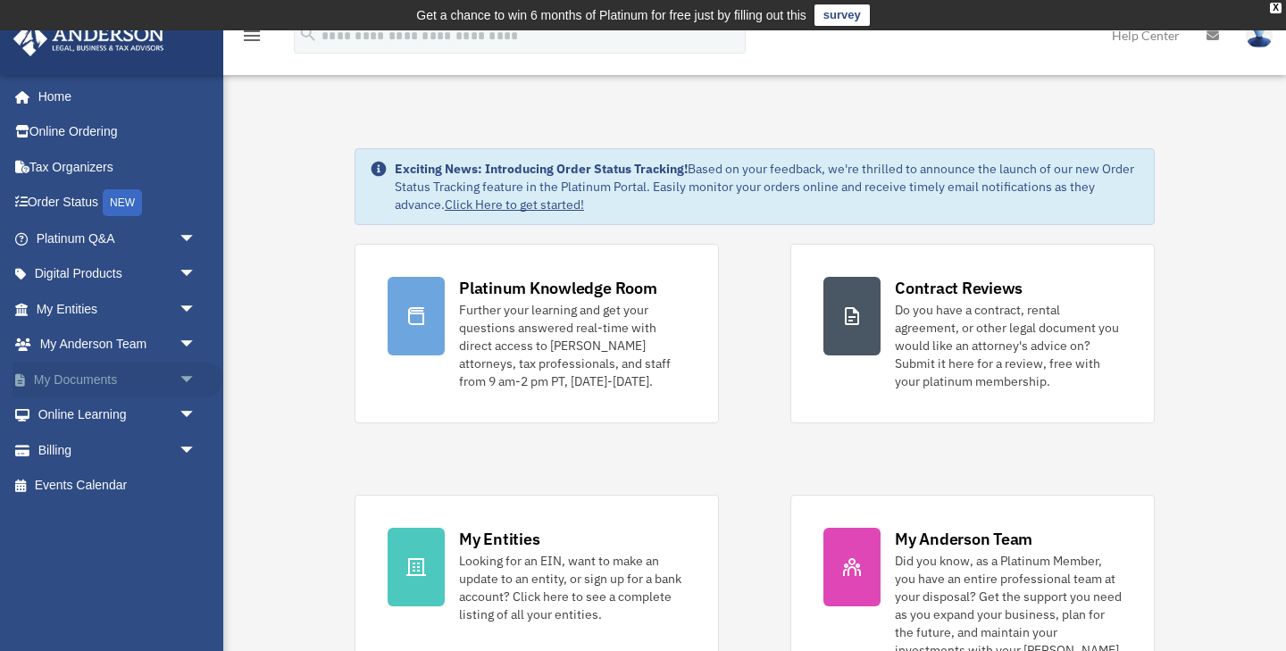
click at [71, 383] on link "My Documents arrow_drop_down" at bounding box center [117, 380] width 211 height 36
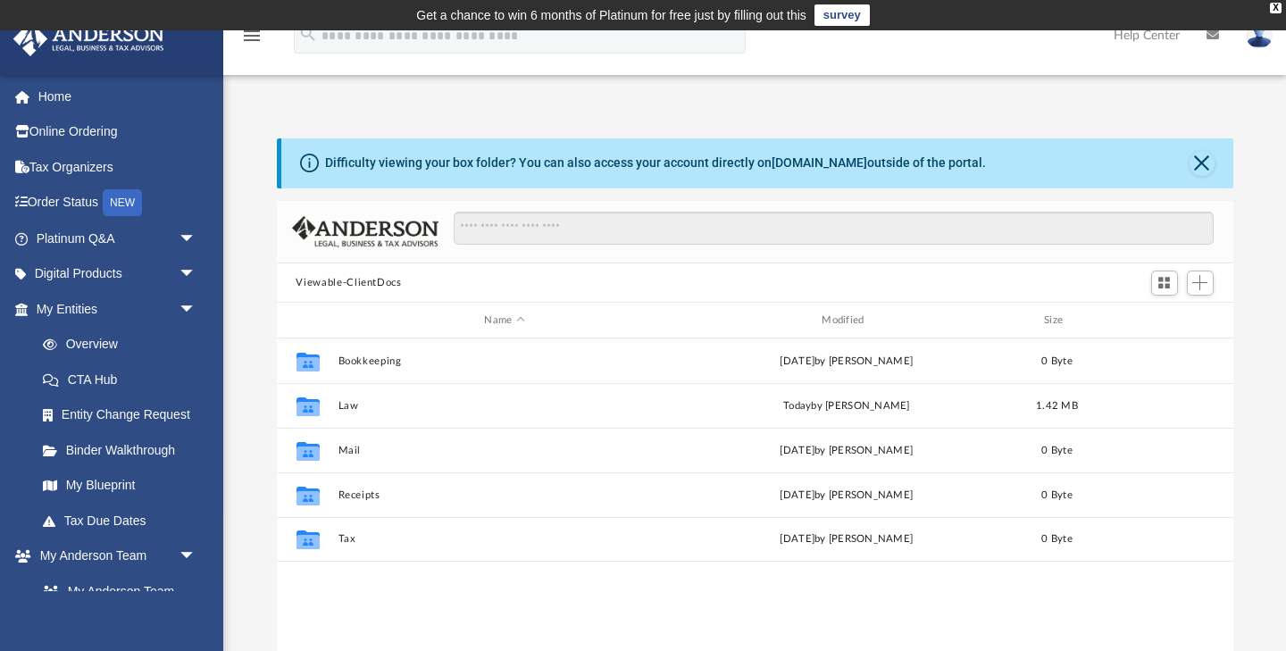
scroll to position [406, 956]
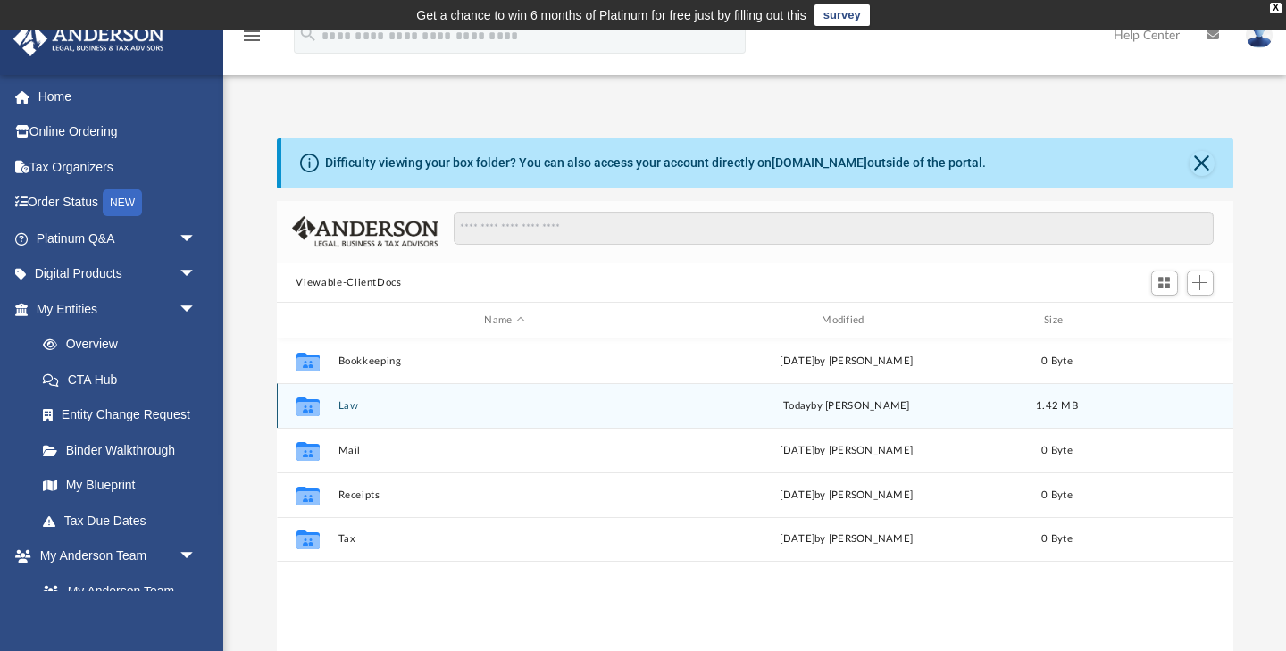
click at [346, 406] on button "Law" at bounding box center [504, 406] width 334 height 12
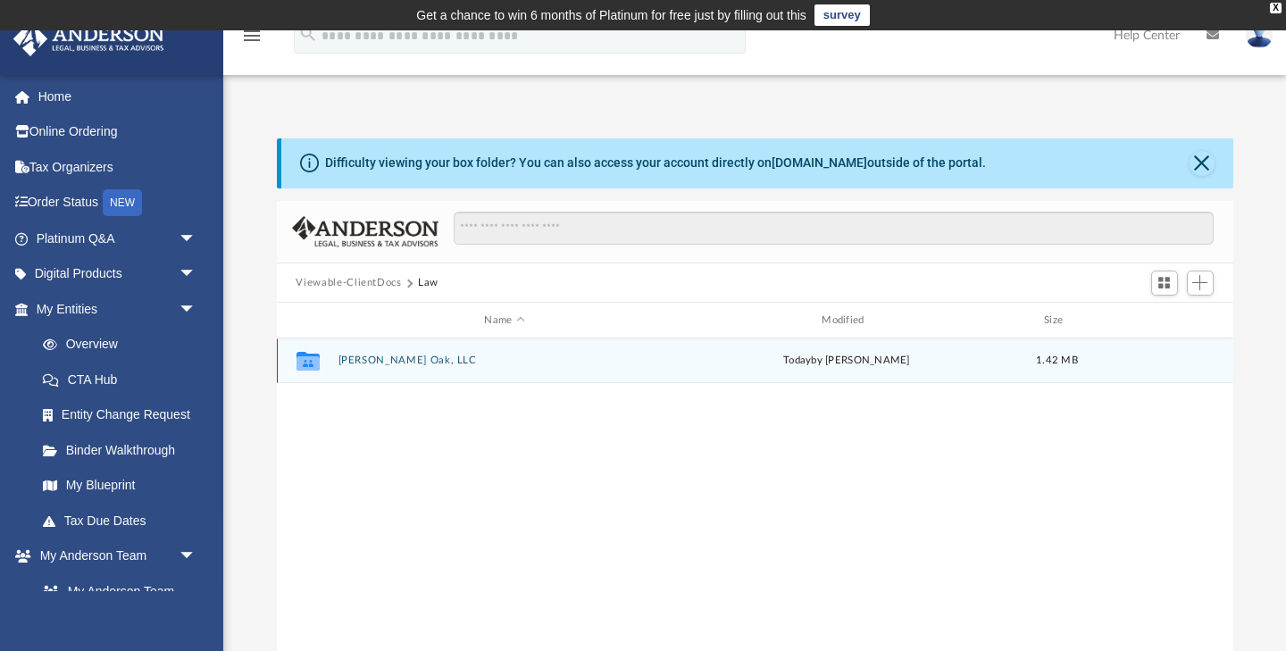
click at [370, 365] on button "Asa White Oak, LLC" at bounding box center [504, 361] width 334 height 12
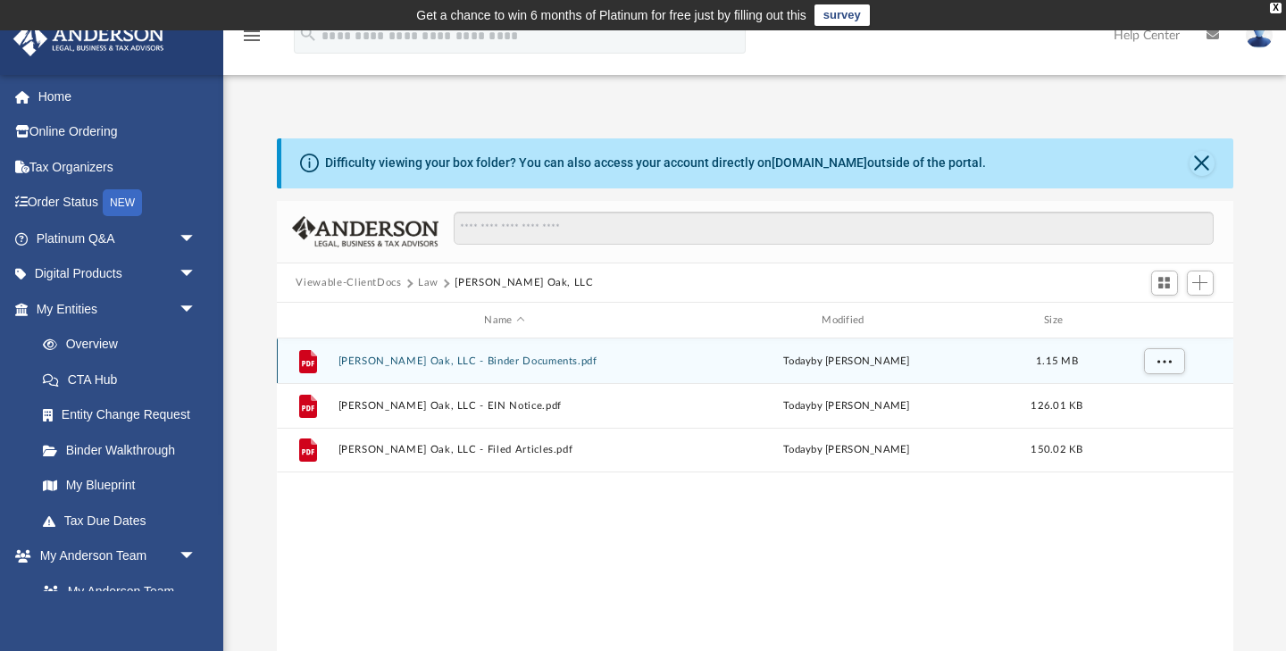
click at [371, 362] on button "Asa White Oak, LLC - Binder Documents.pdf" at bounding box center [504, 361] width 334 height 12
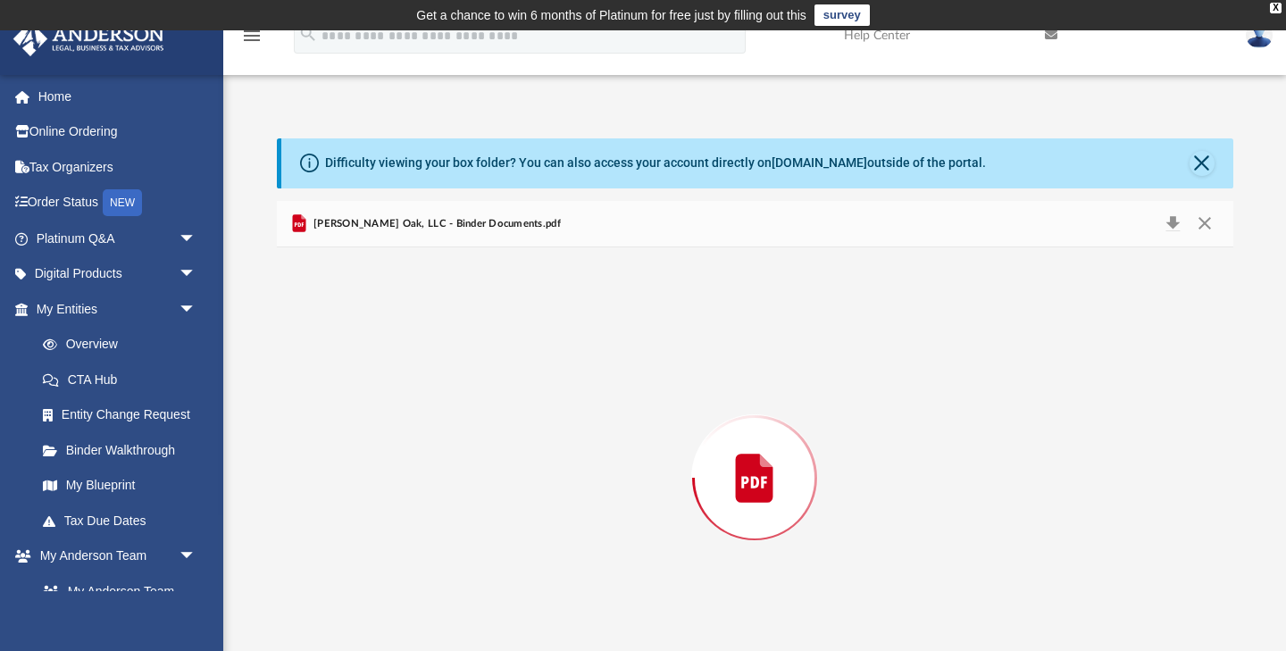
scroll to position [57, 0]
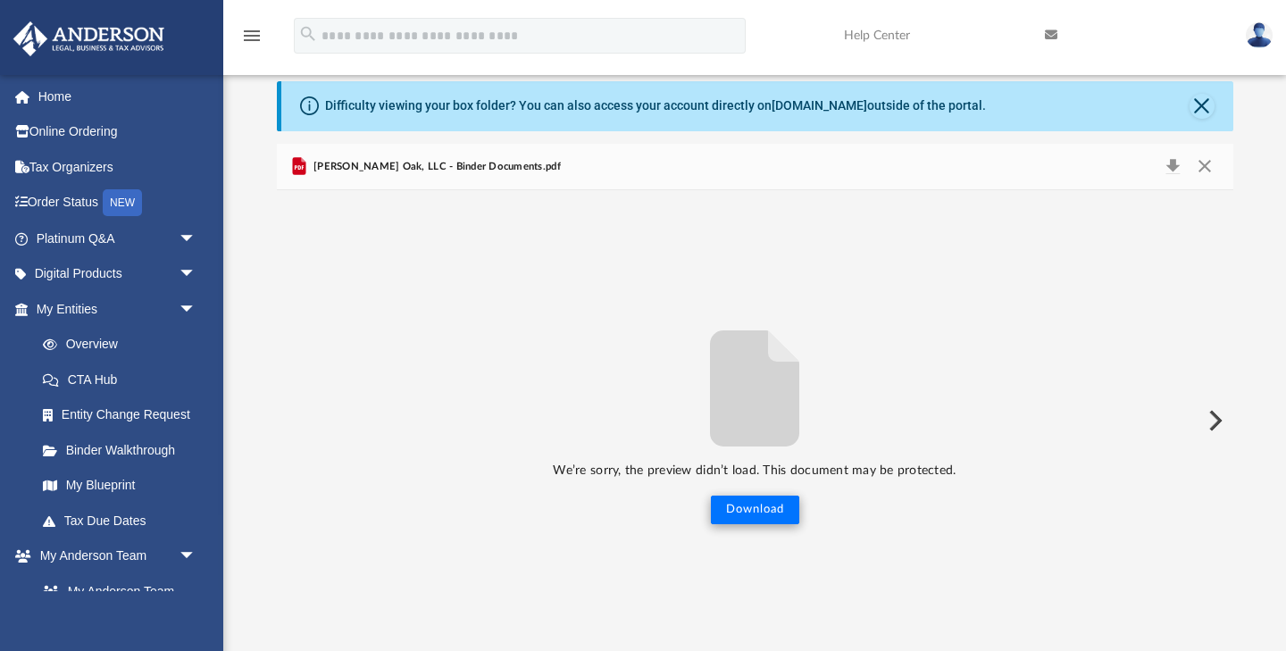
click at [739, 502] on button "Download" at bounding box center [755, 510] width 88 height 29
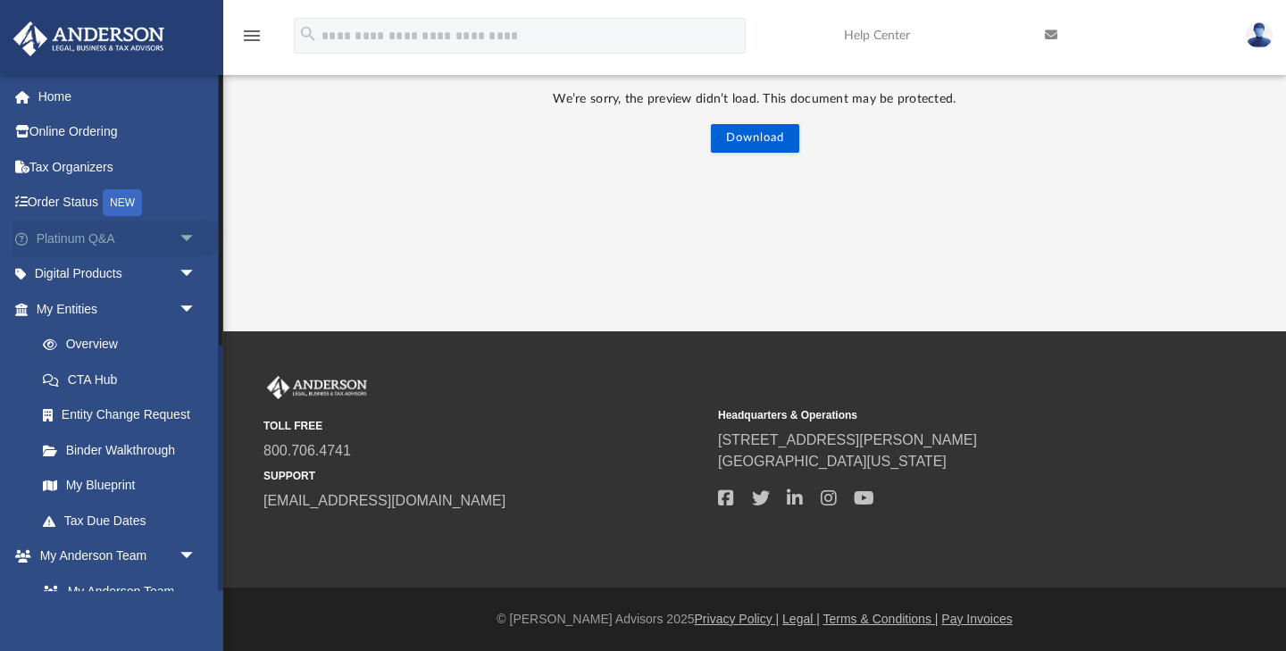
scroll to position [429, 0]
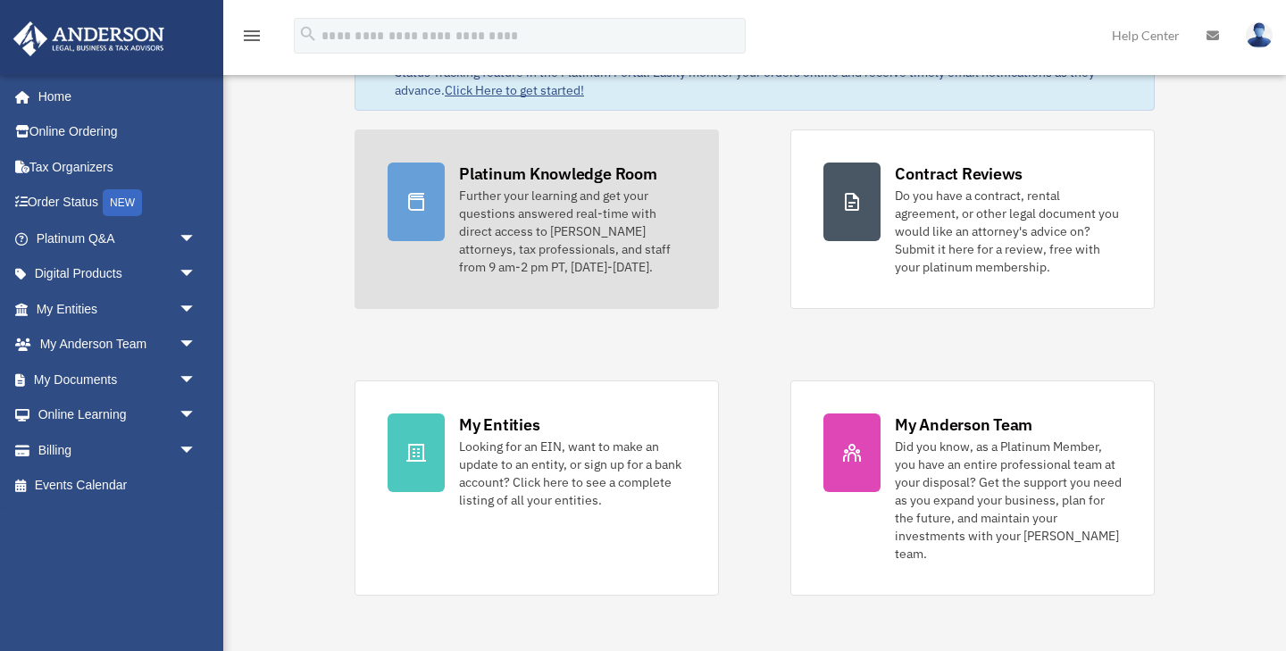
scroll to position [120, 0]
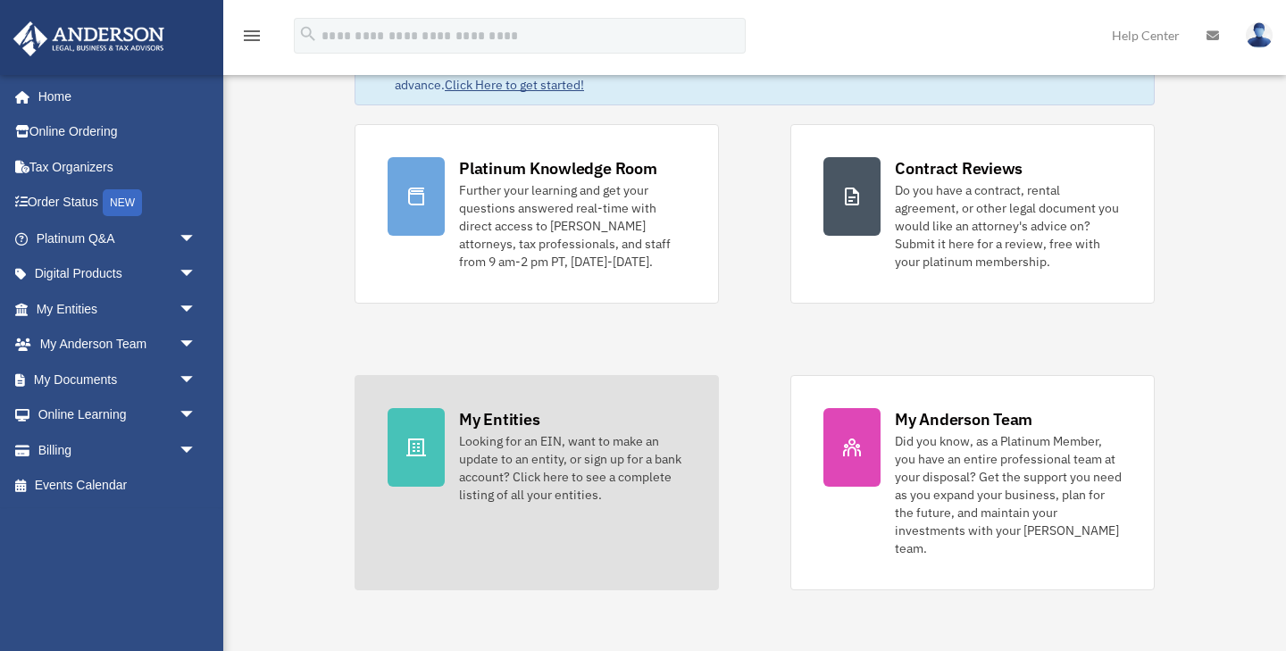
click at [455, 392] on link "My Entities Looking for an EIN, want to make an update to an entity, or sign up…" at bounding box center [536, 482] width 364 height 215
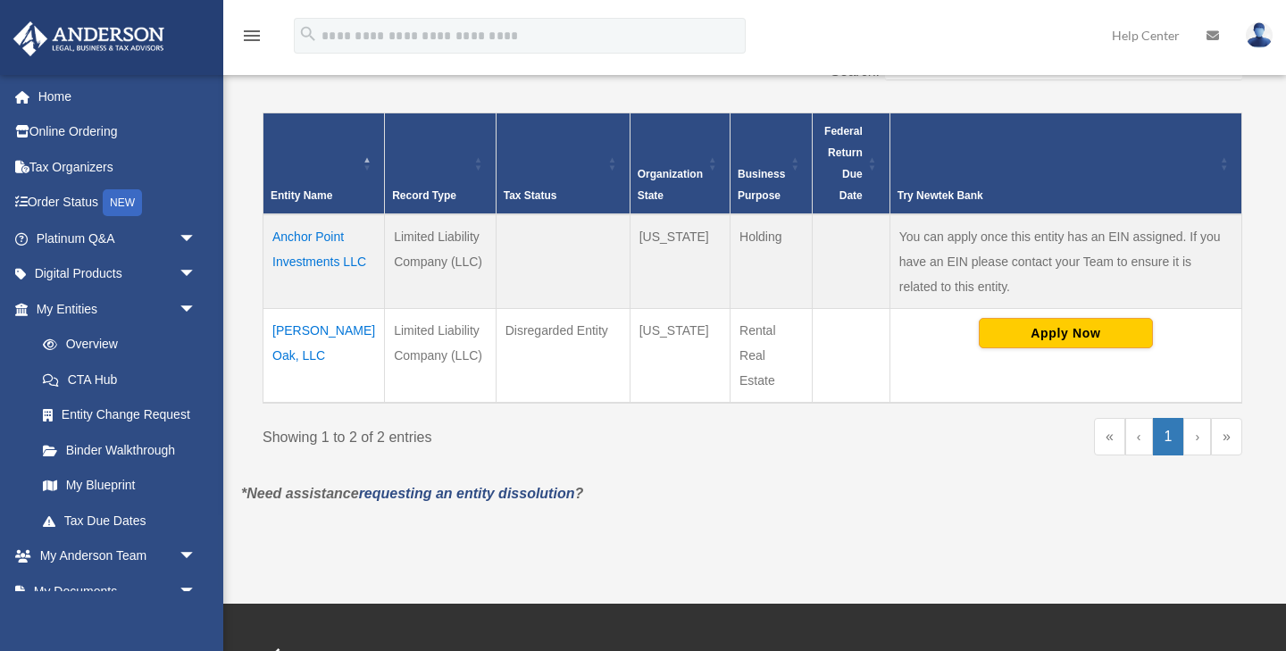
scroll to position [364, 0]
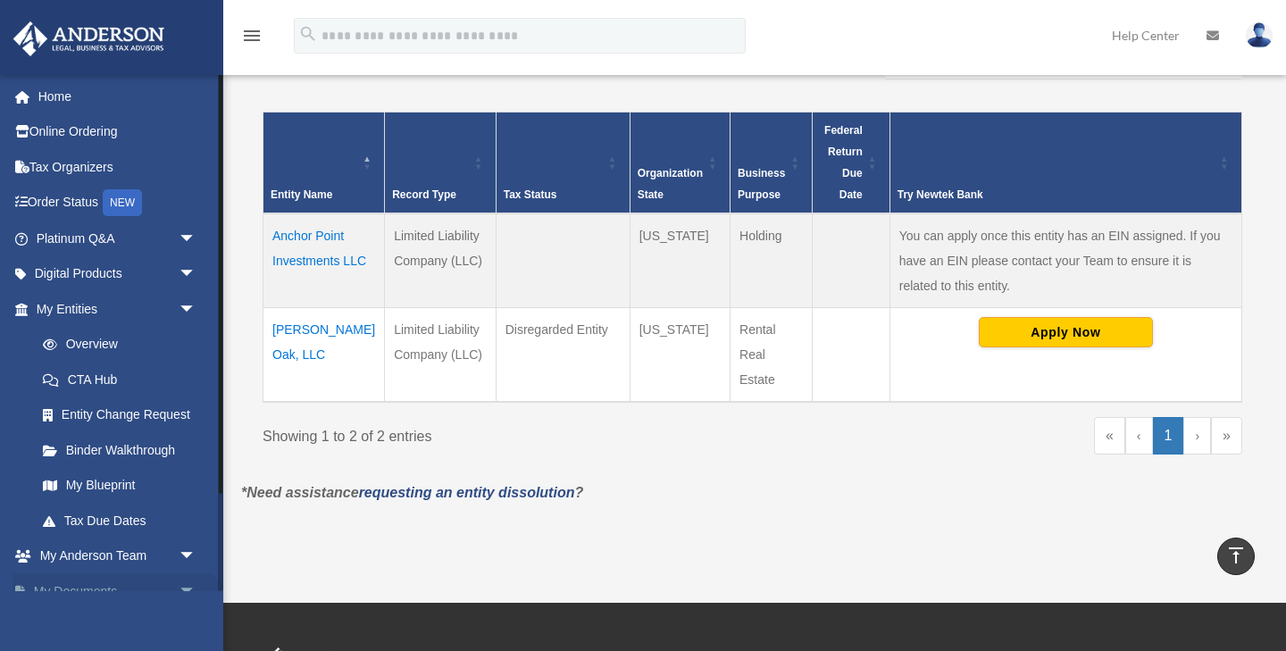
click at [79, 588] on link "My Documents arrow_drop_down" at bounding box center [117, 591] width 211 height 36
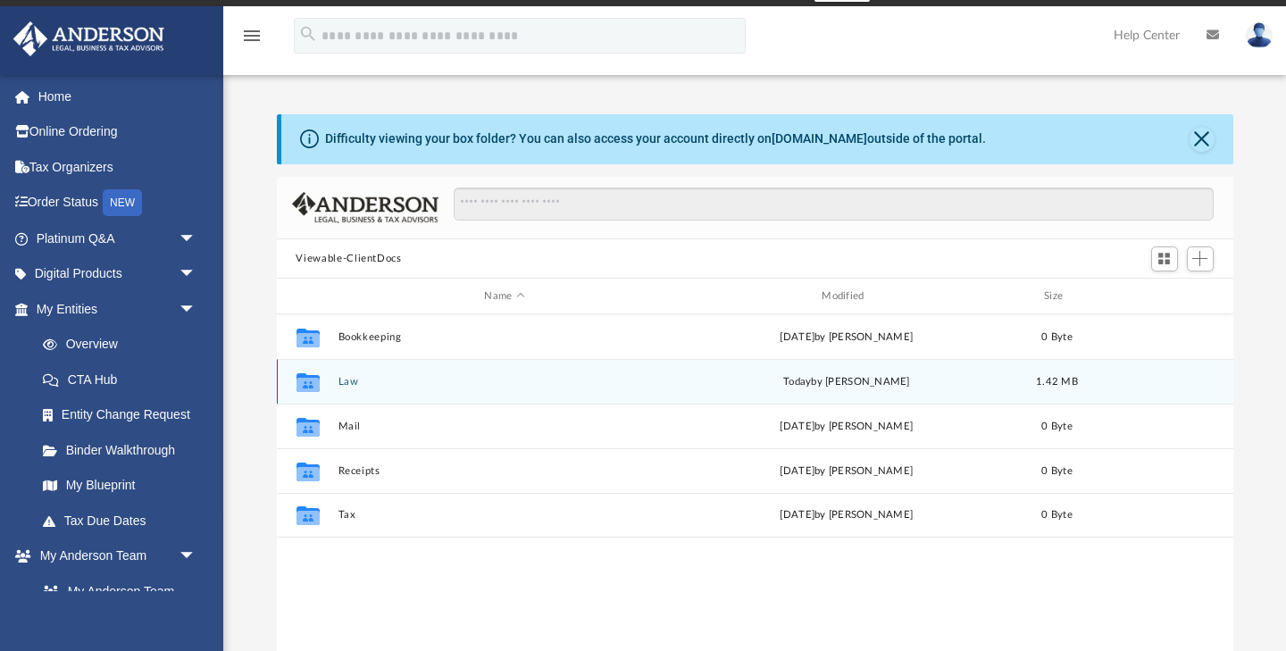
scroll to position [406, 956]
click at [347, 385] on button "Law" at bounding box center [504, 382] width 334 height 12
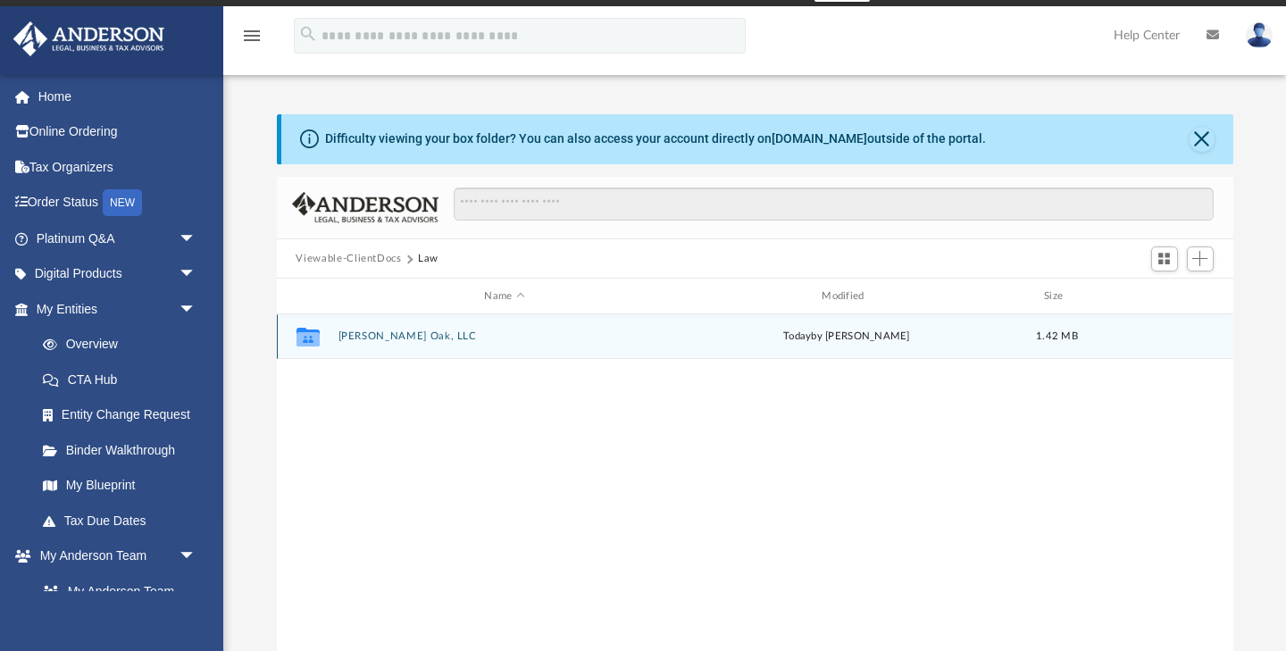
click at [363, 333] on button "[PERSON_NAME] Oak, LLC" at bounding box center [504, 337] width 334 height 12
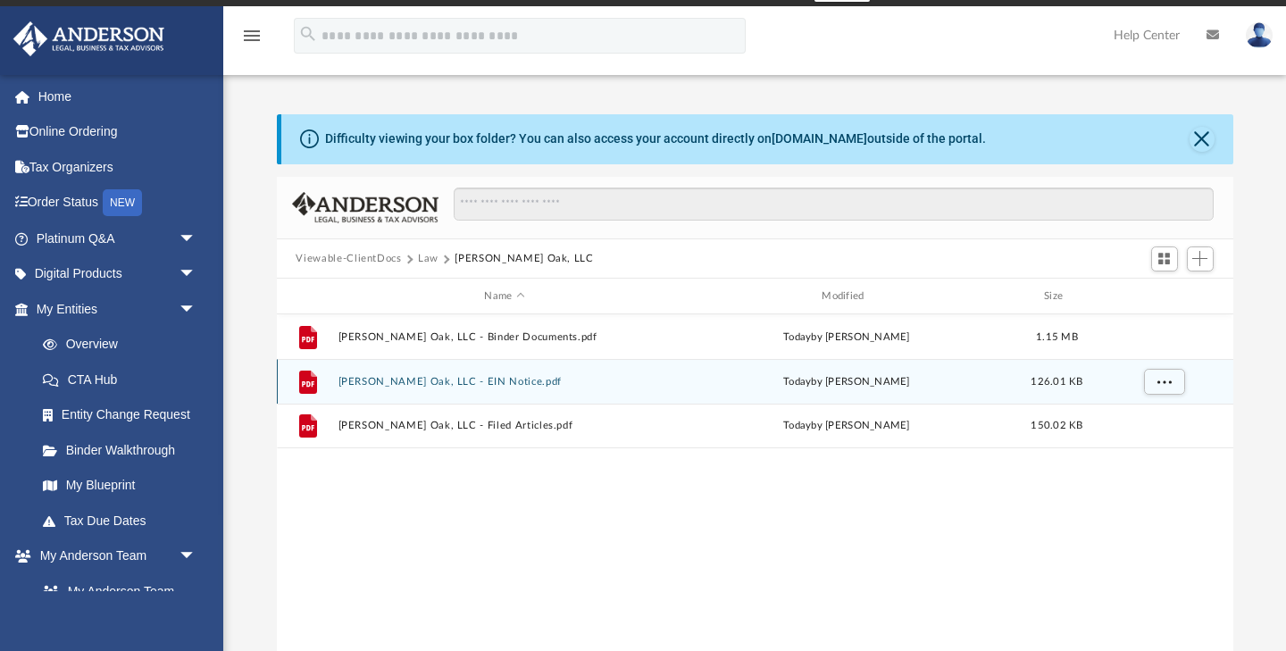
click at [392, 382] on button "[PERSON_NAME] Oak, LLC - EIN Notice.pdf" at bounding box center [504, 382] width 334 height 12
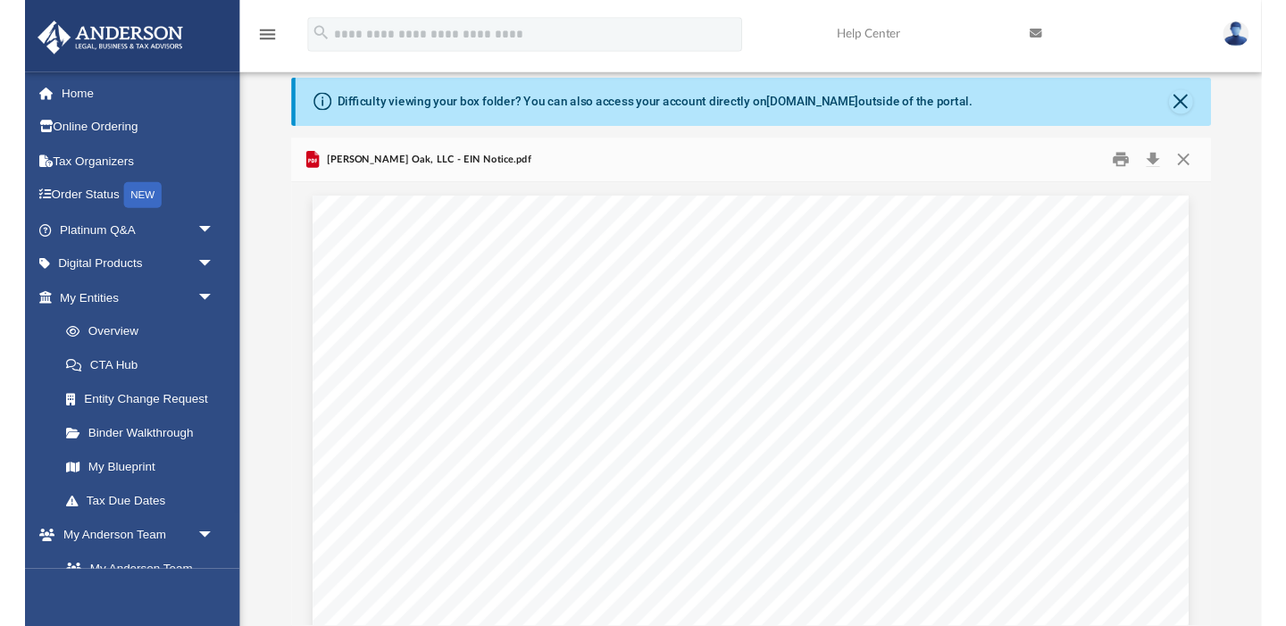
scroll to position [0, 0]
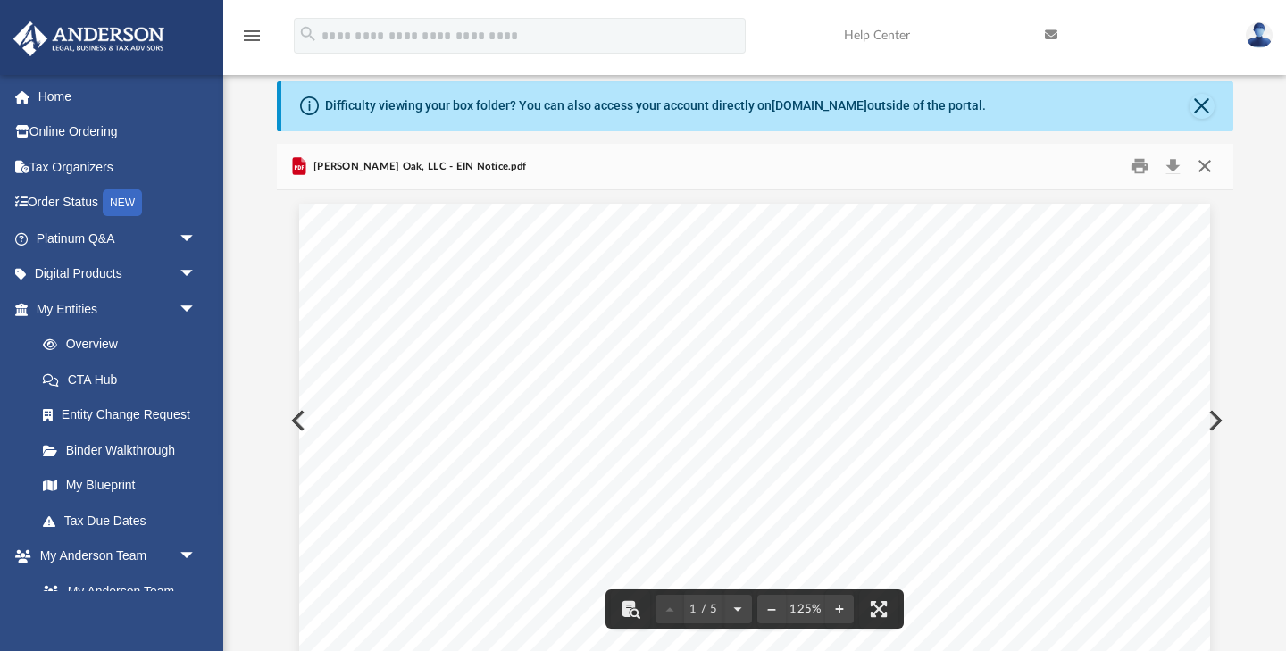
click at [1209, 171] on button "Close" at bounding box center [1204, 167] width 32 height 28
